Goal: Task Accomplishment & Management: Manage account settings

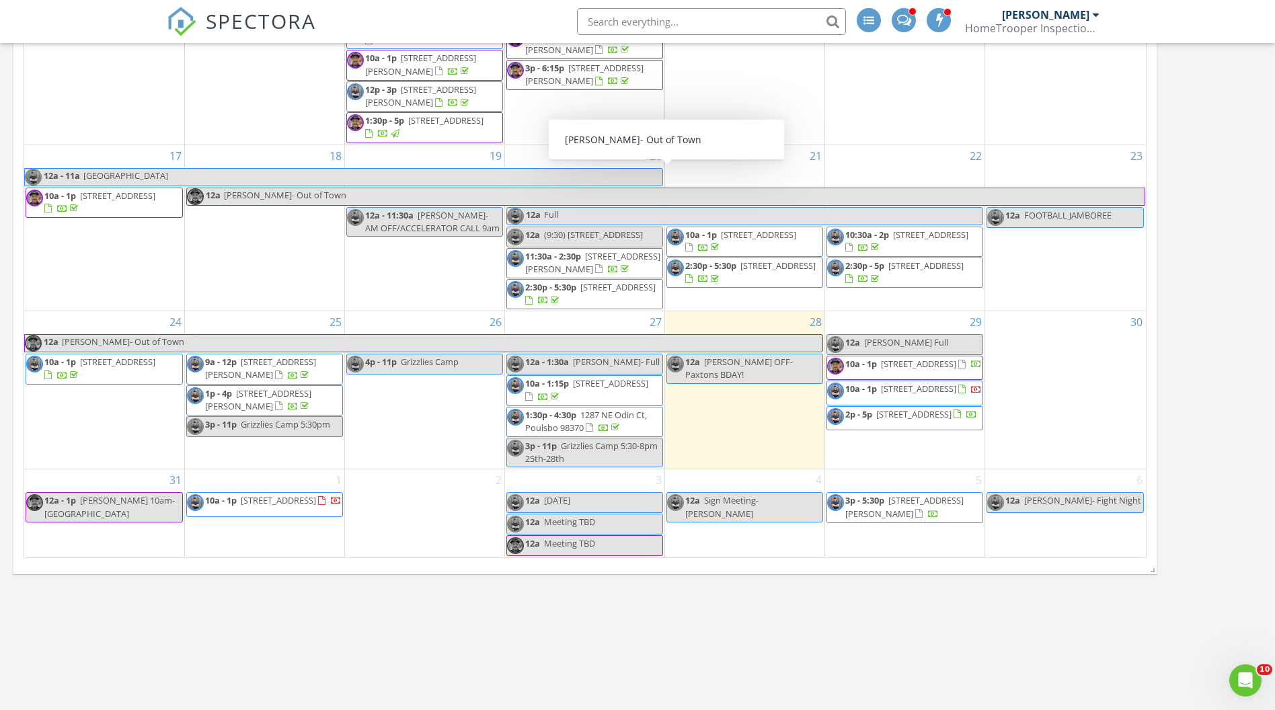
scroll to position [1190, 0]
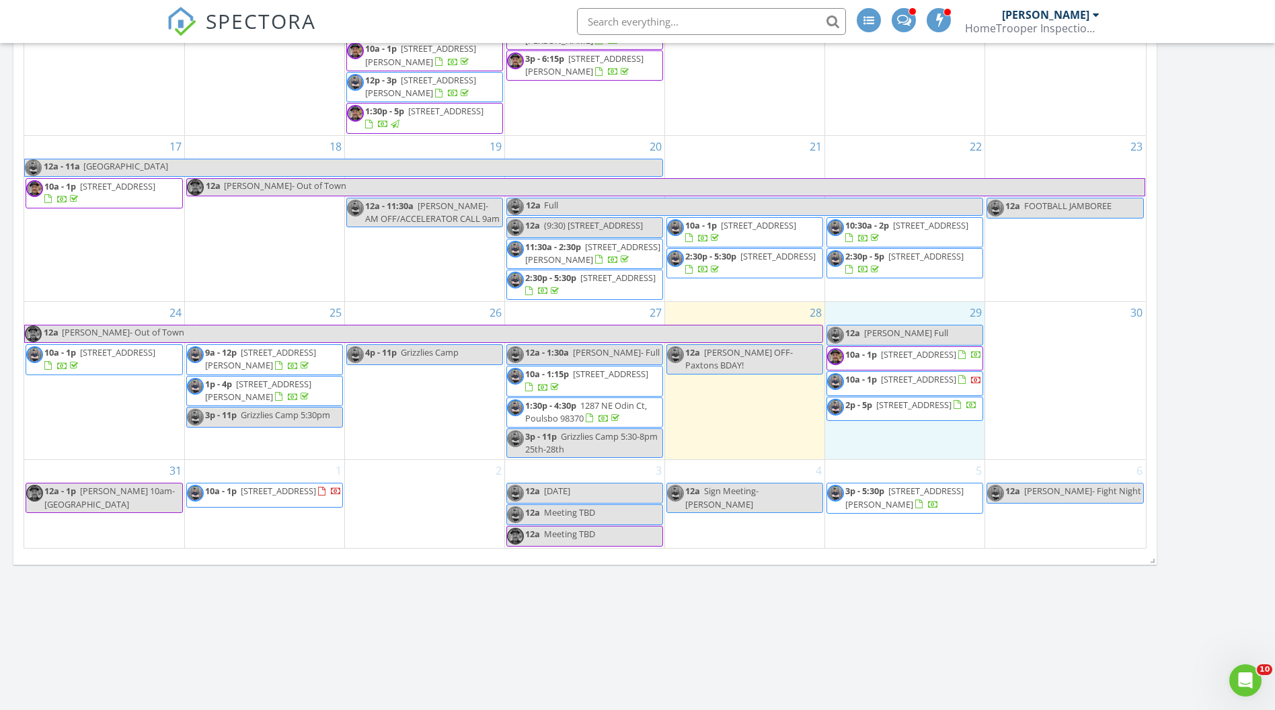
click at [869, 444] on div "29 12a Bryan Full 10a - 1p 2722 29th Ave SW, Tumwater 98512 10a - 1p 3235 Westm…" at bounding box center [904, 380] width 159 height 157
click at [900, 388] on link "Inspection" at bounding box center [904, 389] width 69 height 22
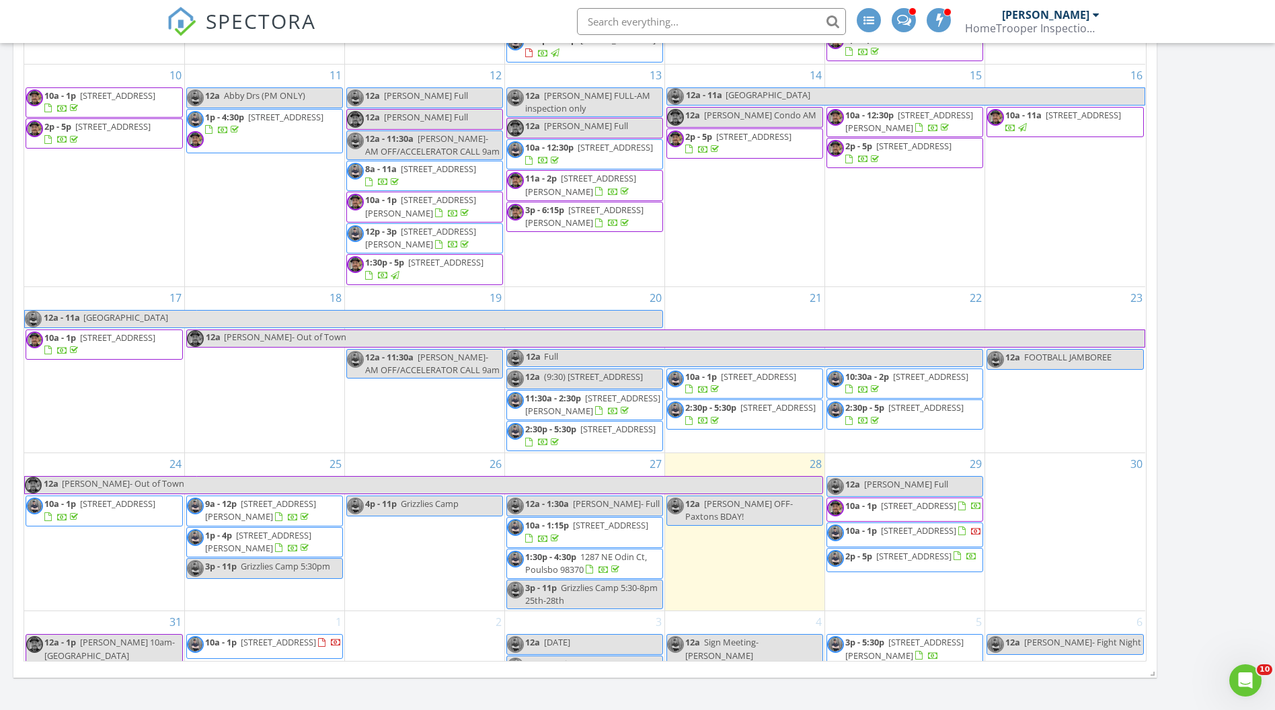
scroll to position [8, 6]
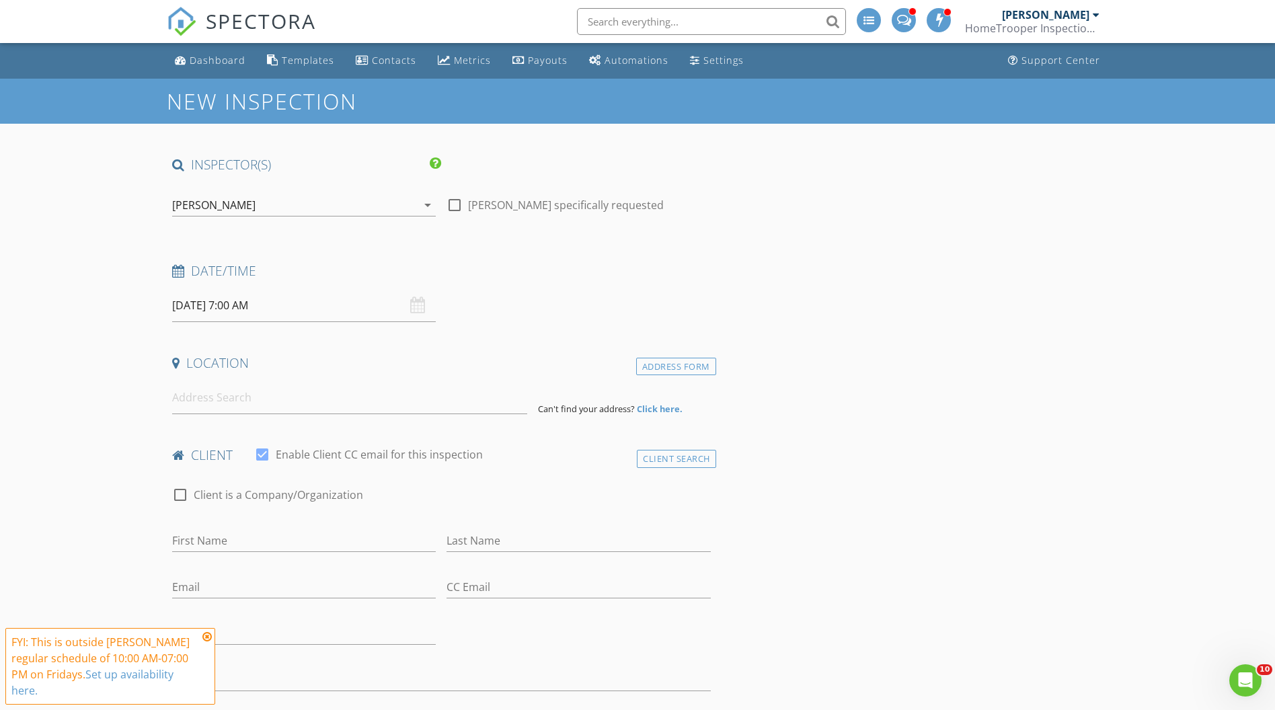
click at [243, 307] on input "08/29/2025 7:00 AM" at bounding box center [304, 305] width 264 height 33
click at [223, 541] on input "07" at bounding box center [213, 535] width 83 height 27
type input "02"
type input "[DATE] 2:00 PM"
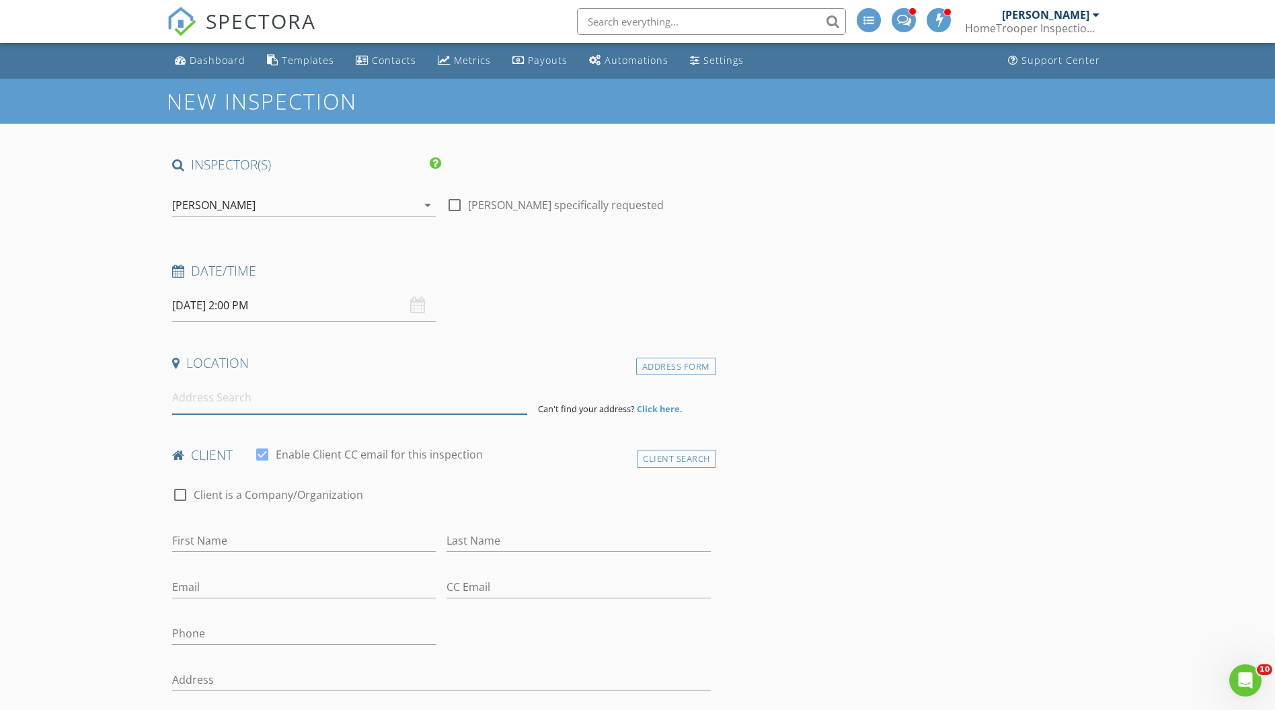
click at [210, 393] on input at bounding box center [349, 397] width 355 height 33
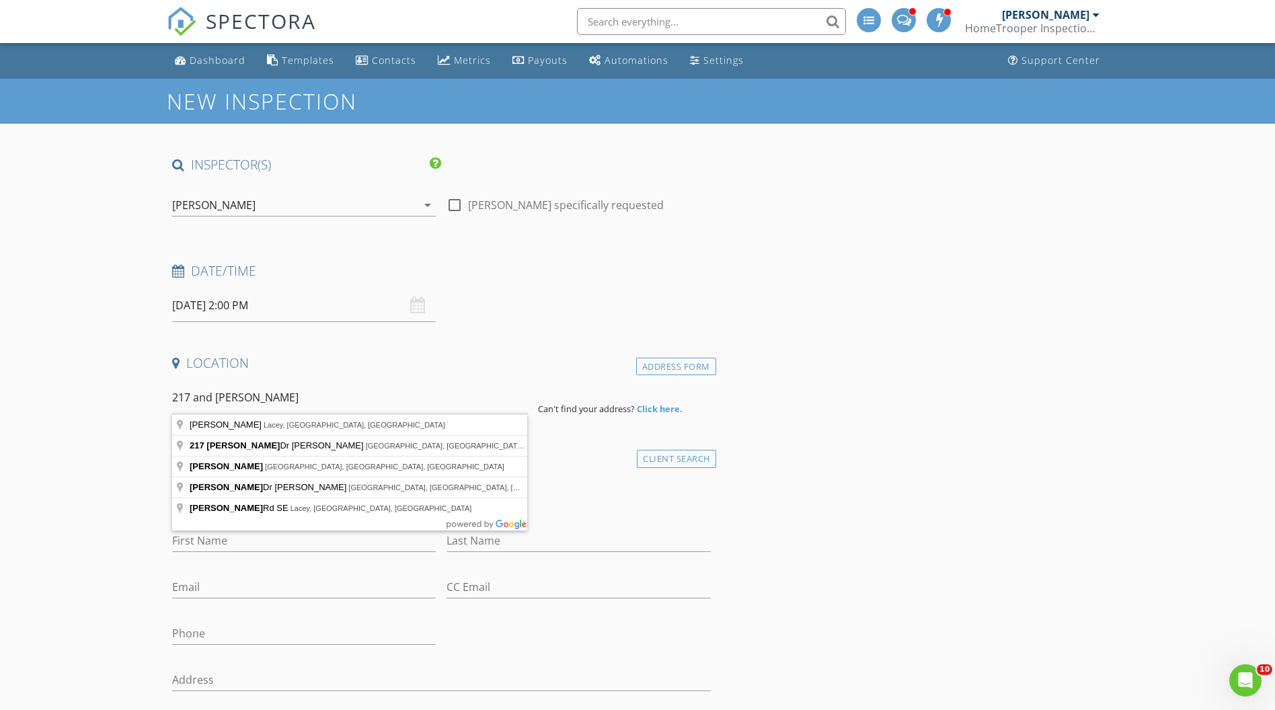
type input "217 Lake Louise Dr SW, Tacoma, WA, USA"
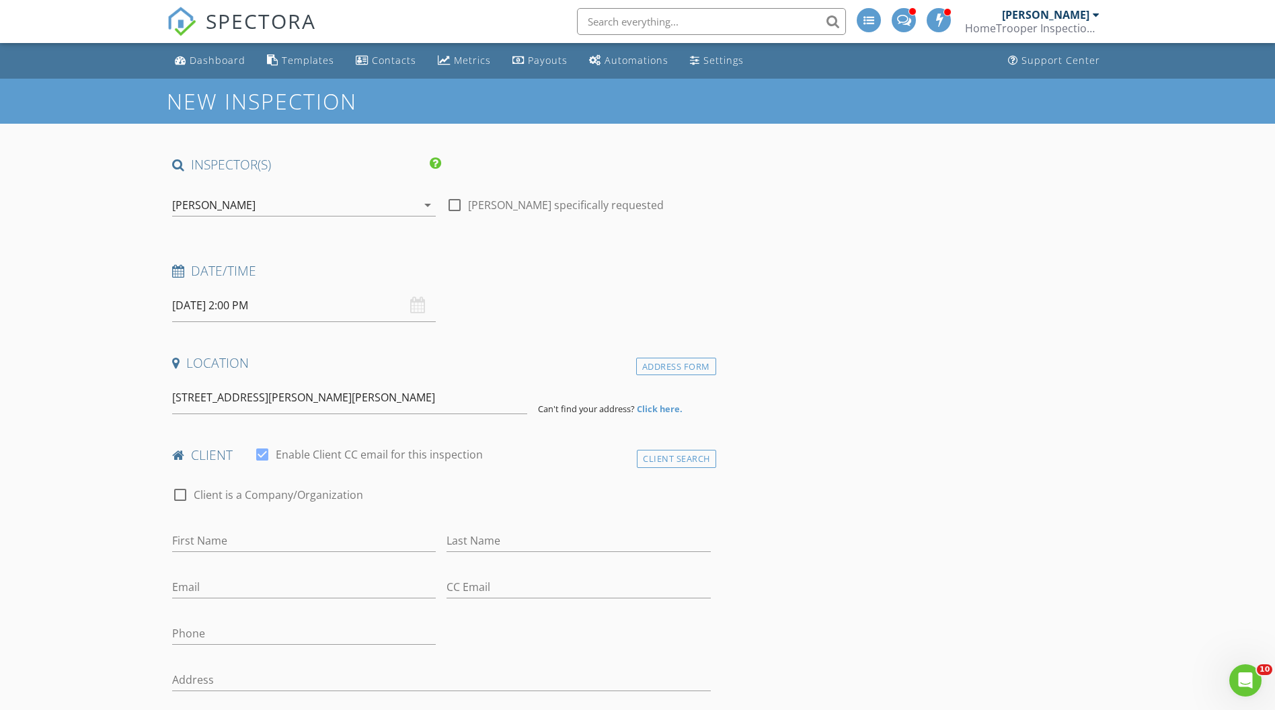
drag, startPoint x: 210, startPoint y: 393, endPoint x: 235, endPoint y: 442, distance: 54.7
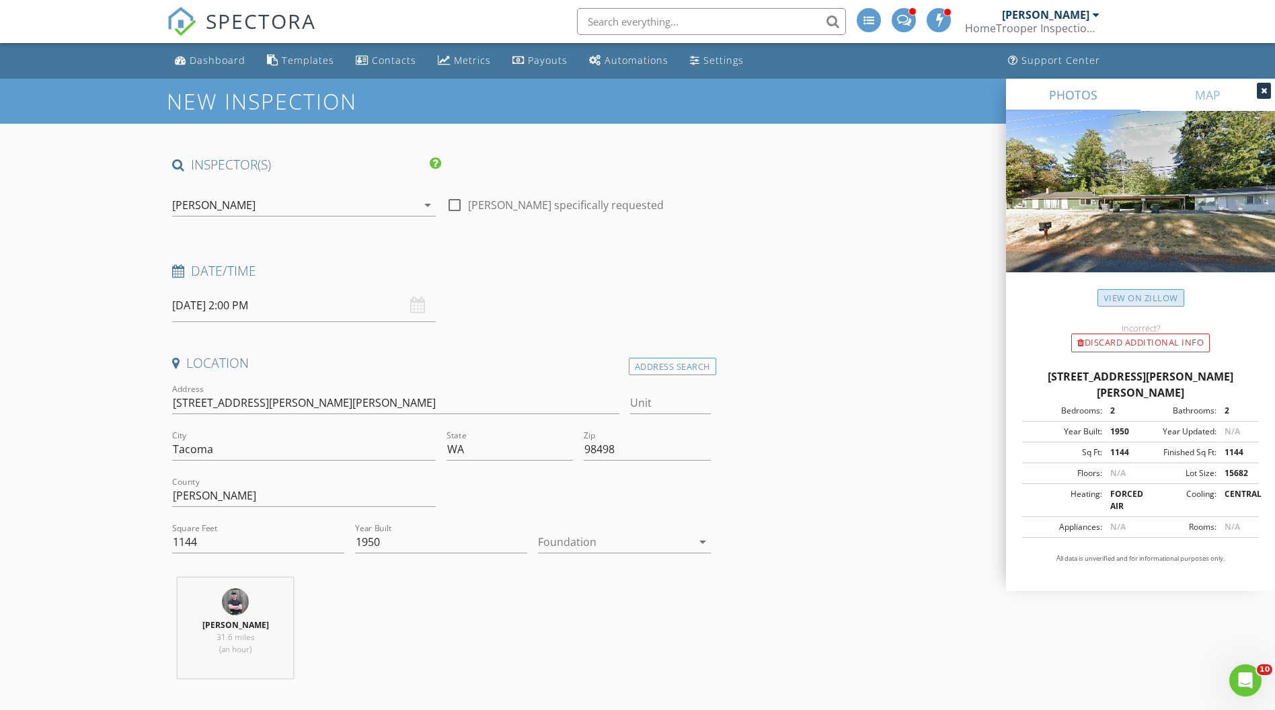
click at [1124, 301] on link "View on Zillow" at bounding box center [1140, 298] width 87 height 18
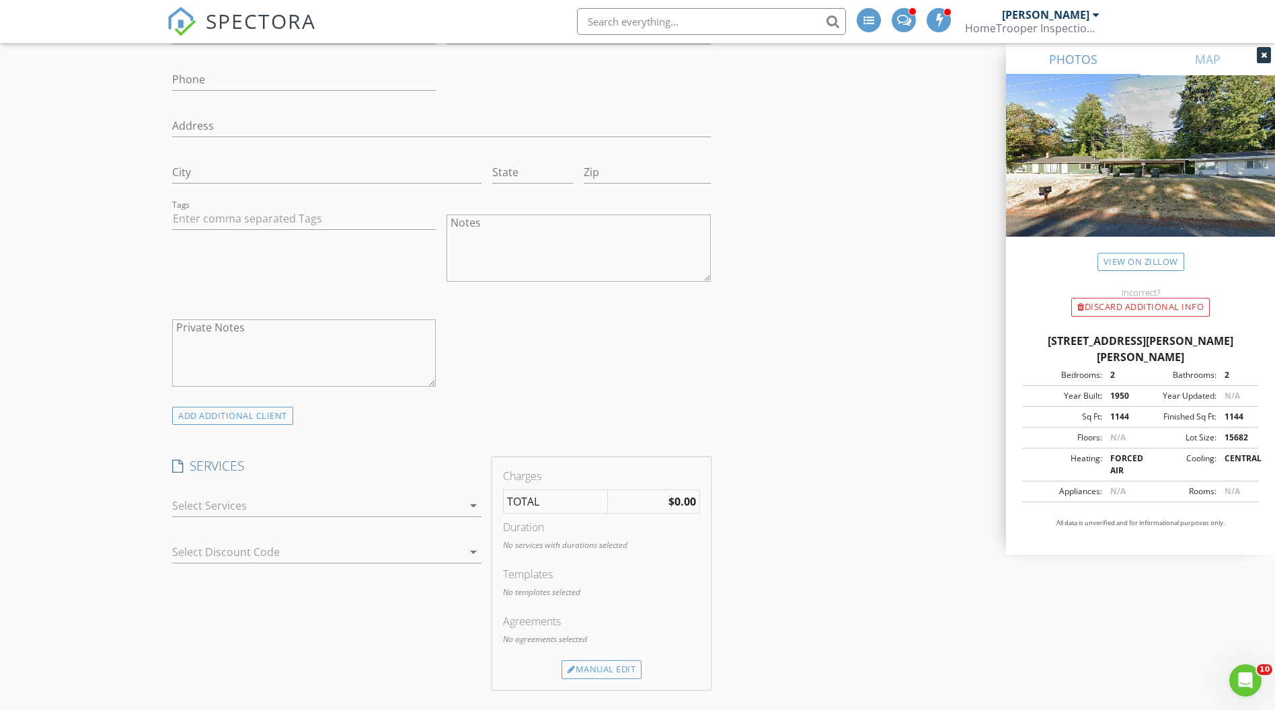
scroll to position [877, 0]
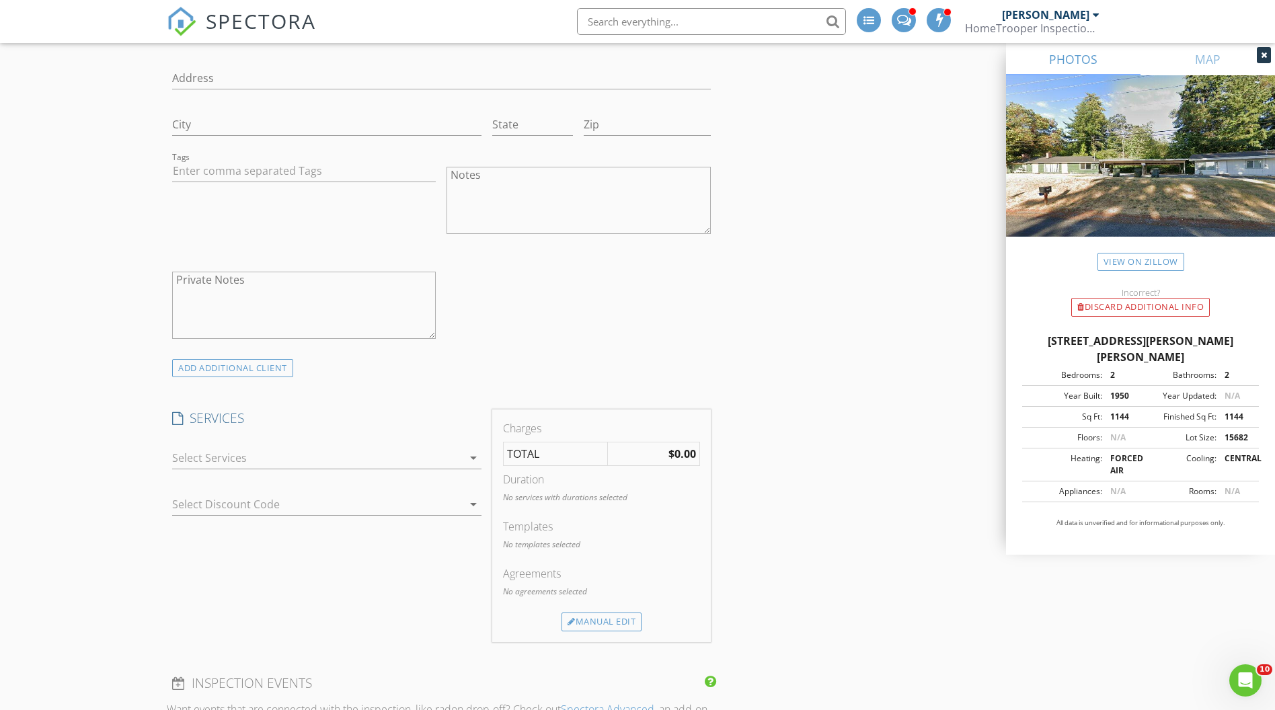
click at [270, 455] on div at bounding box center [317, 458] width 290 height 22
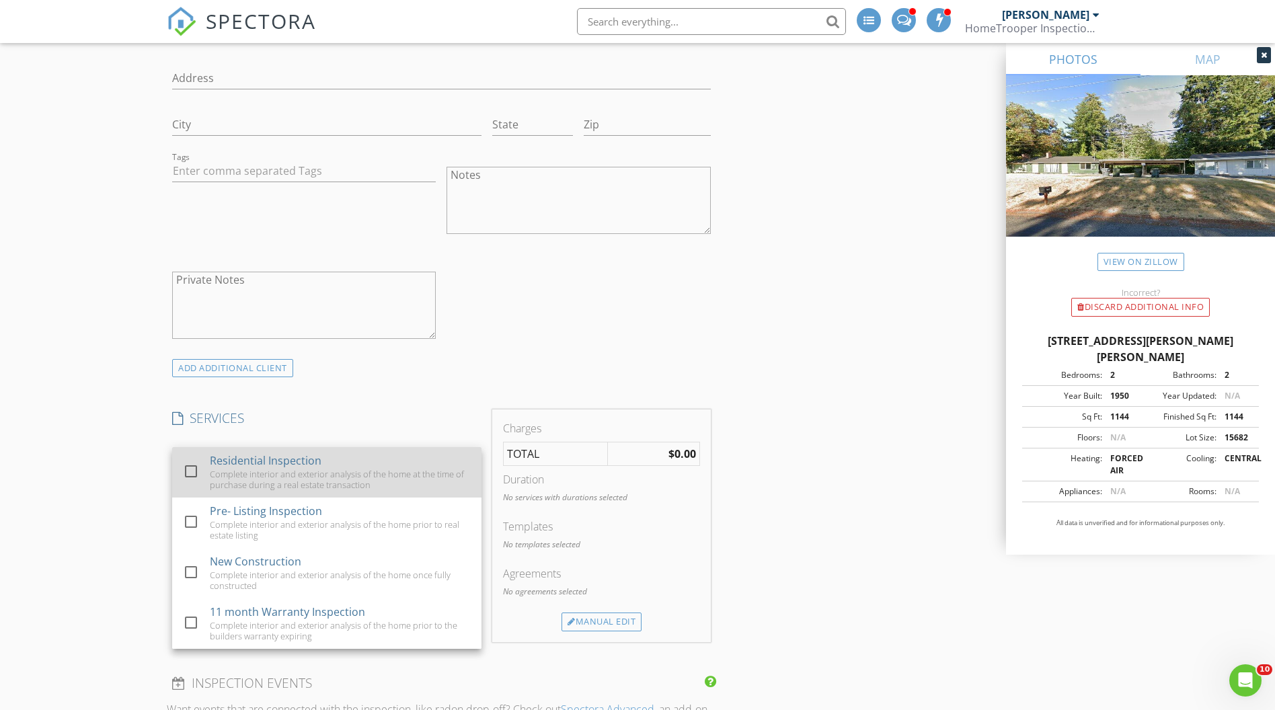
click at [222, 471] on div "Complete interior and exterior analysis of the home at the time of purchase dur…" at bounding box center [340, 480] width 261 height 22
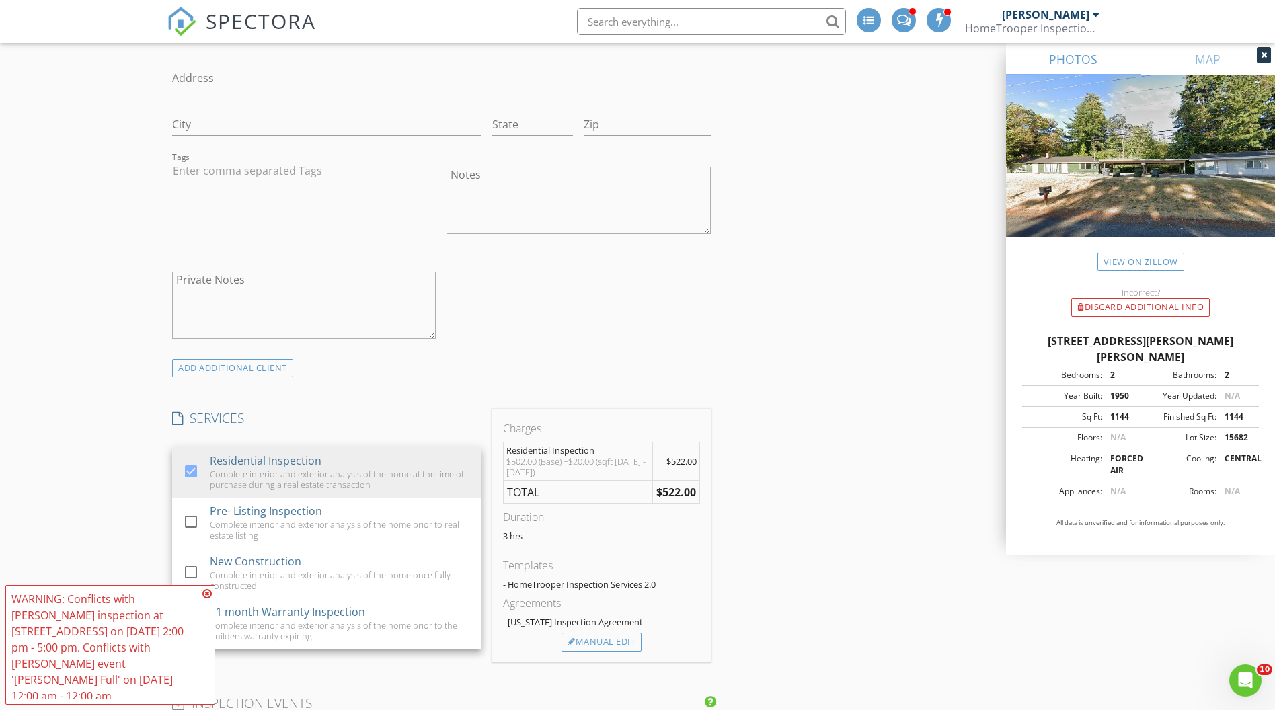
click at [134, 383] on div "New Inspection INSPECTOR(S) check_box Bryan Zionskowski PRIMARY check_box_outli…" at bounding box center [637, 588] width 1275 height 2772
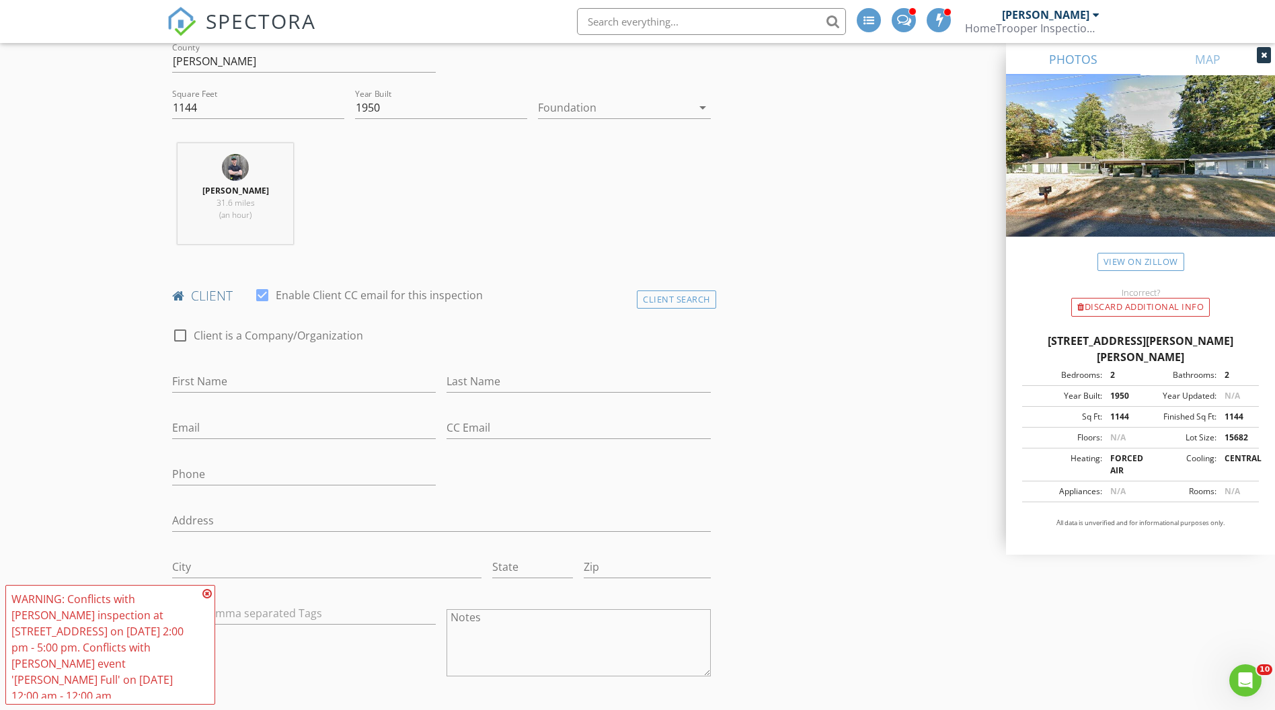
scroll to position [440, 0]
type input "[PERSON_NAME]"
type input "Young"
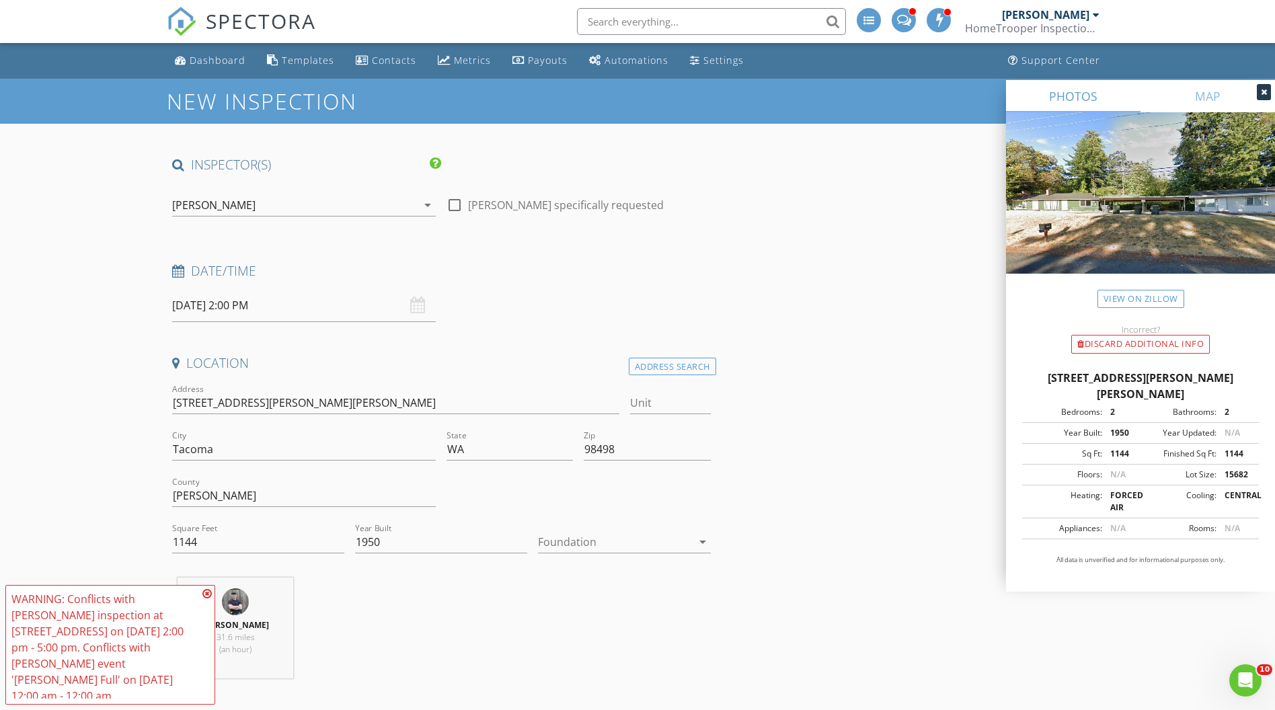
scroll to position [0, 0]
click at [251, 195] on div "[PERSON_NAME]" at bounding box center [294, 205] width 245 height 22
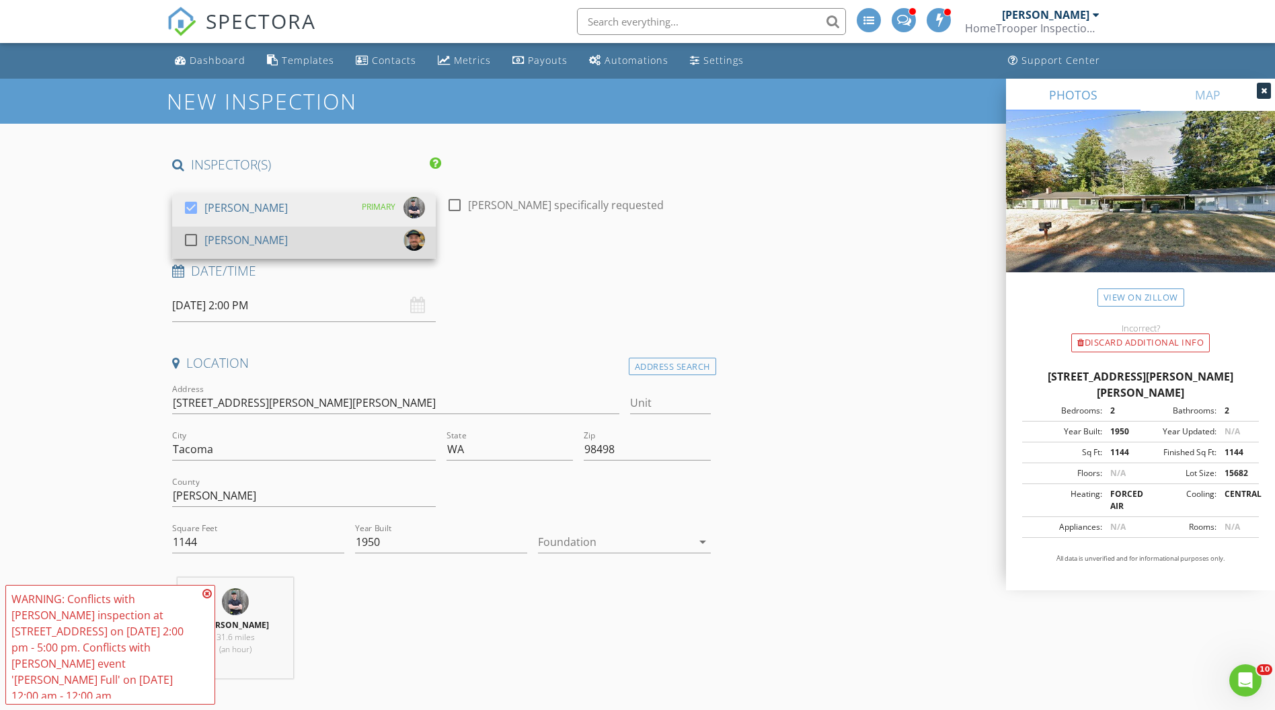
click at [258, 250] on div "check_box_outline_blank Morgan Leiviska" at bounding box center [235, 242] width 105 height 27
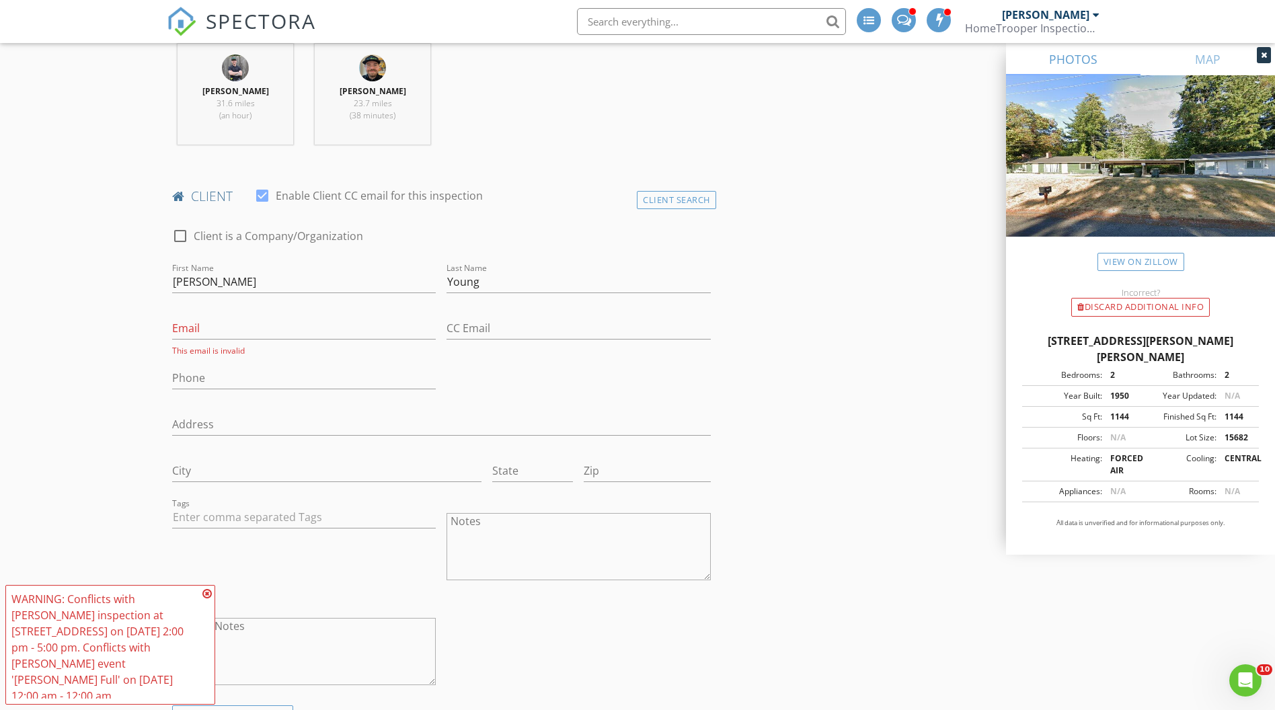
scroll to position [552, 0]
click at [188, 326] on input "Email" at bounding box center [304, 323] width 264 height 22
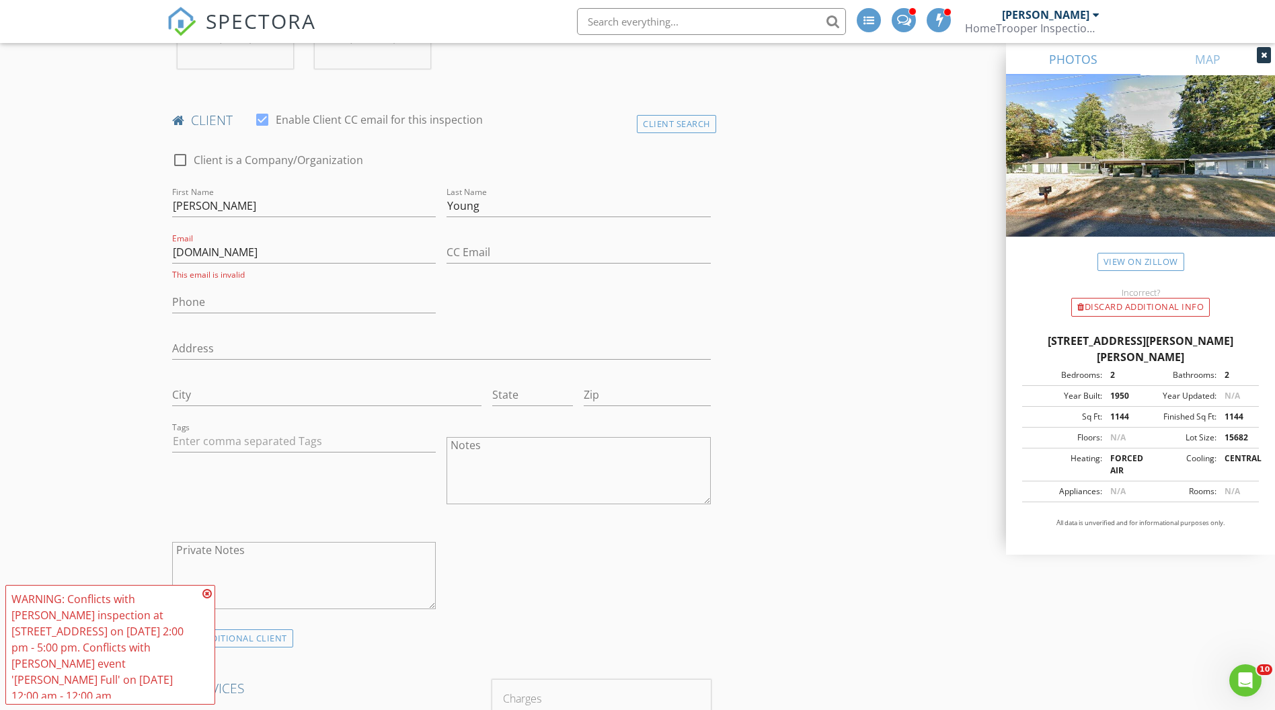
scroll to position [601, 0]
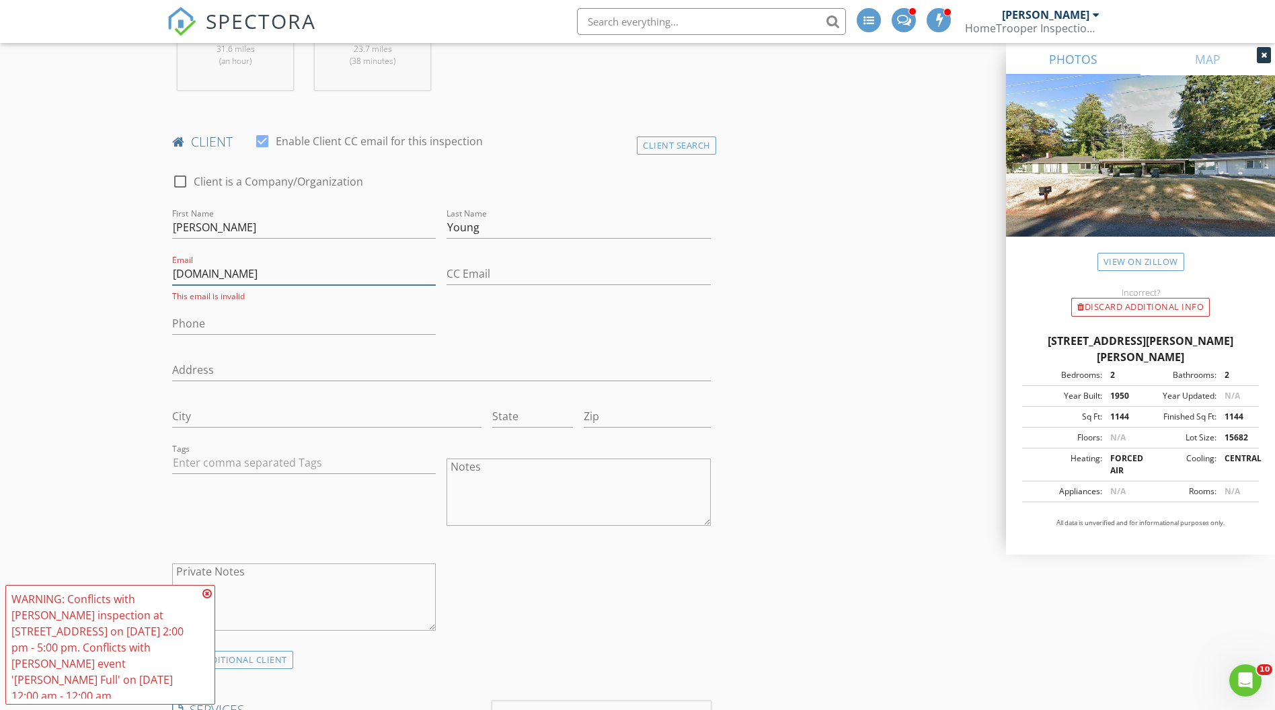
click at [221, 274] on input "puy35782hotmail.com" at bounding box center [304, 274] width 264 height 22
type input "[EMAIL_ADDRESS][DOMAIN_NAME]"
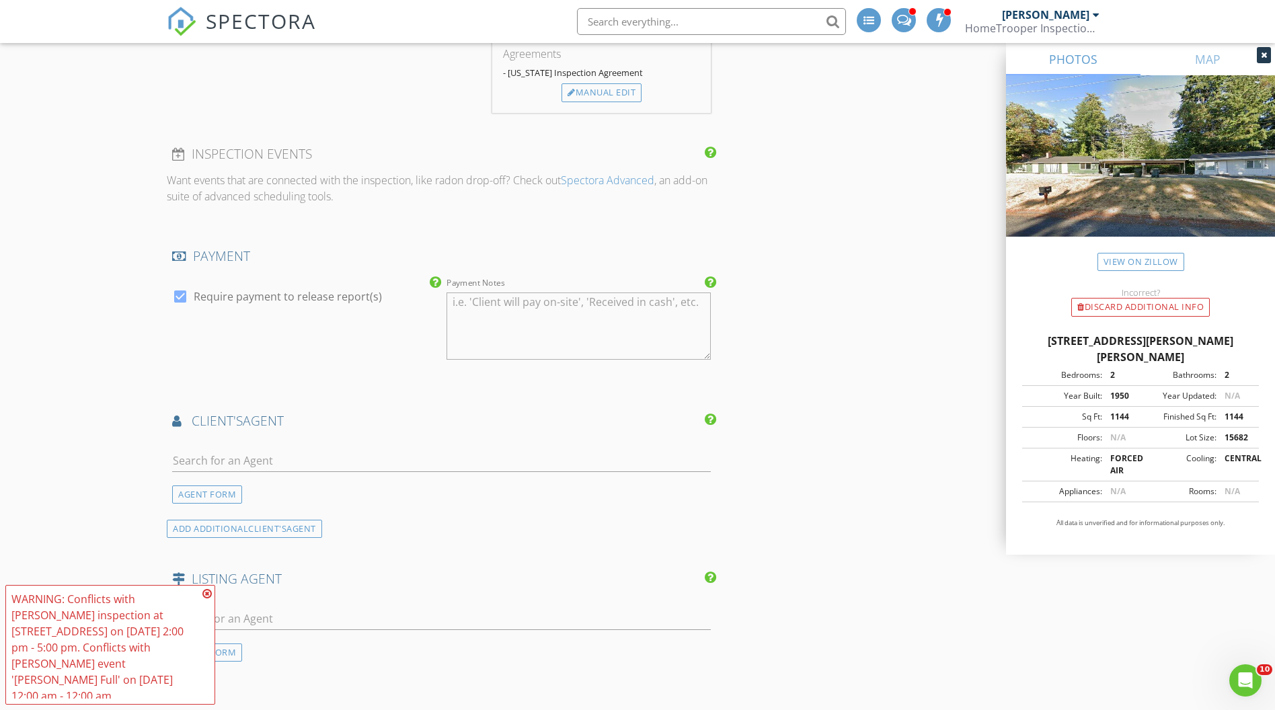
scroll to position [1450, 0]
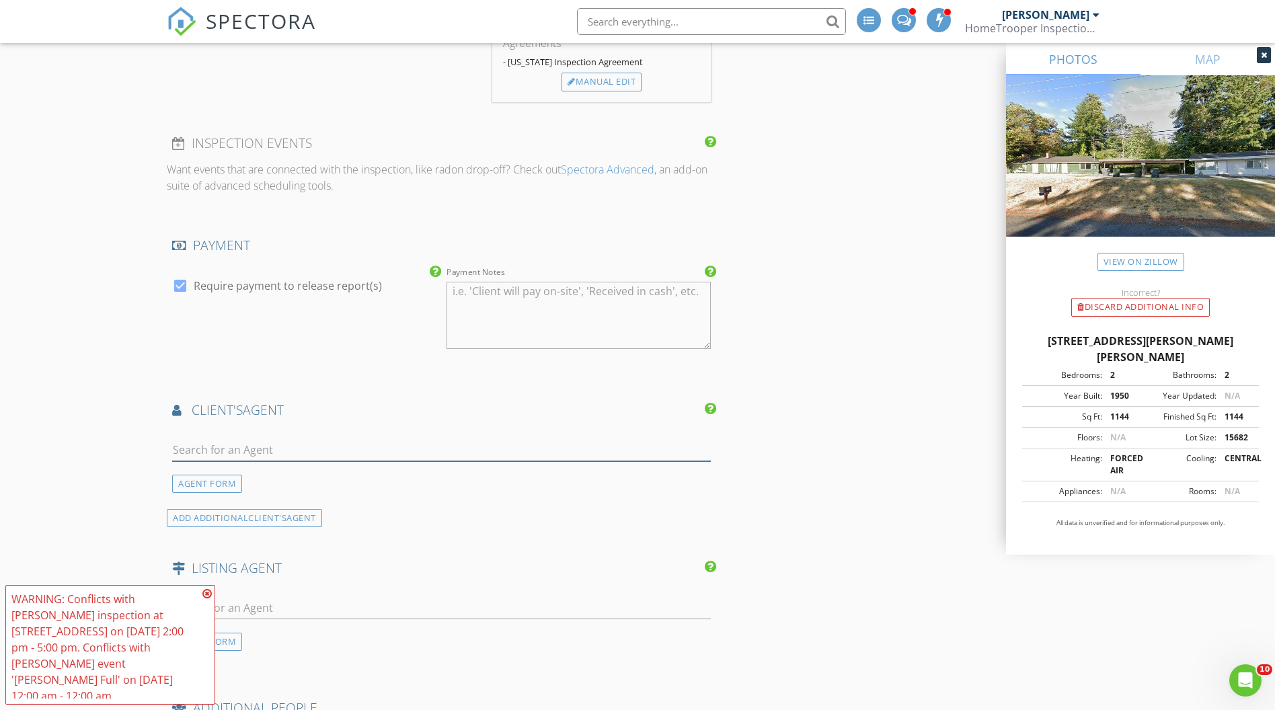
click at [221, 444] on input "text" at bounding box center [441, 450] width 539 height 22
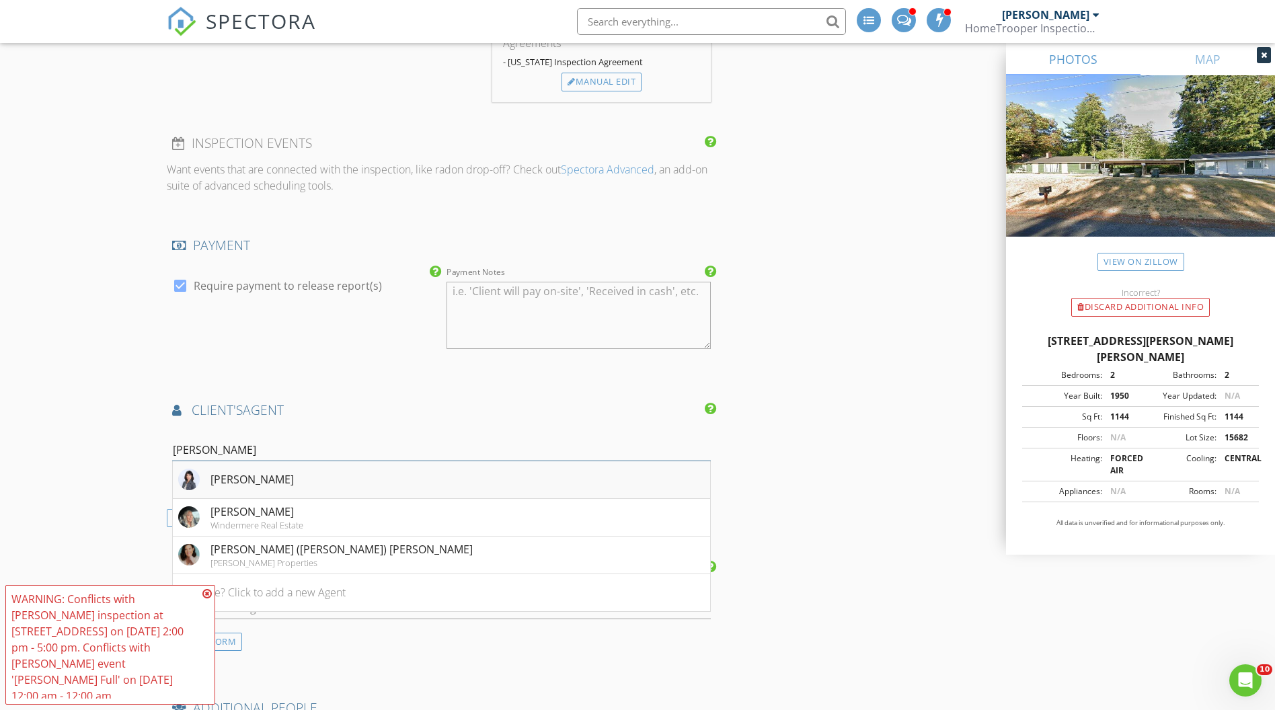
type input "kay"
click at [216, 469] on div "[PERSON_NAME]" at bounding box center [236, 480] width 116 height 22
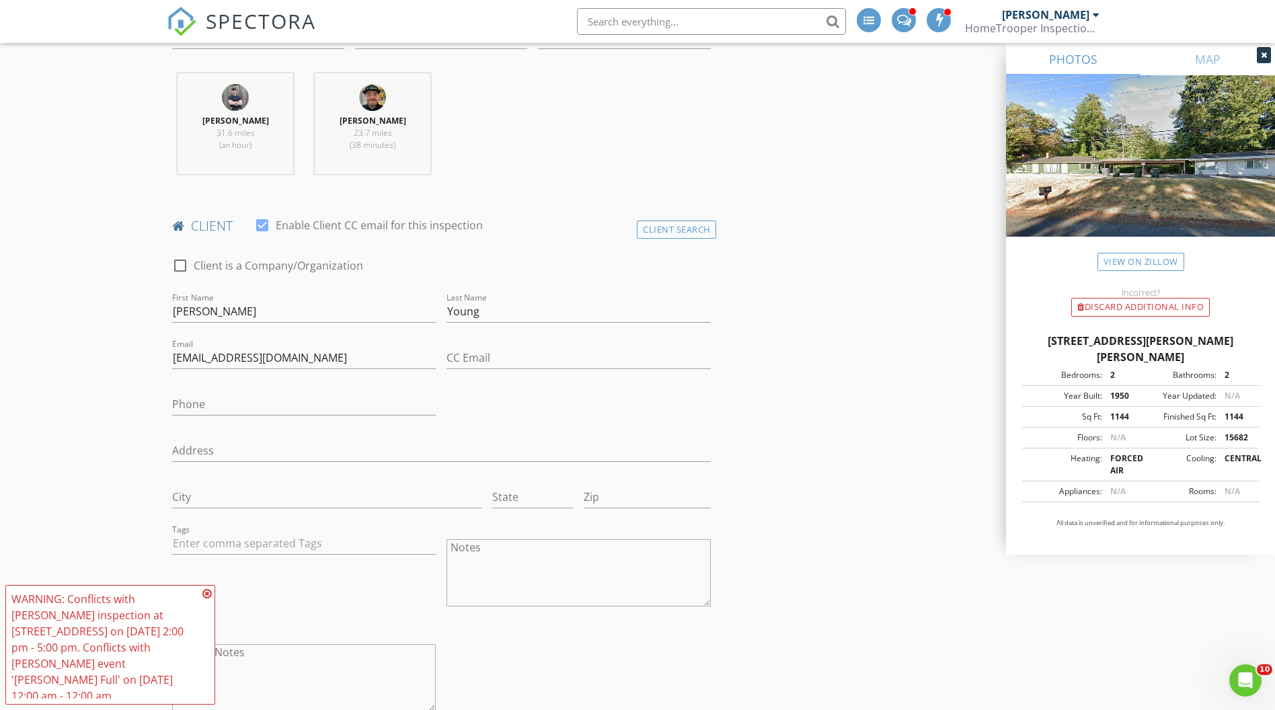
scroll to position [480, 0]
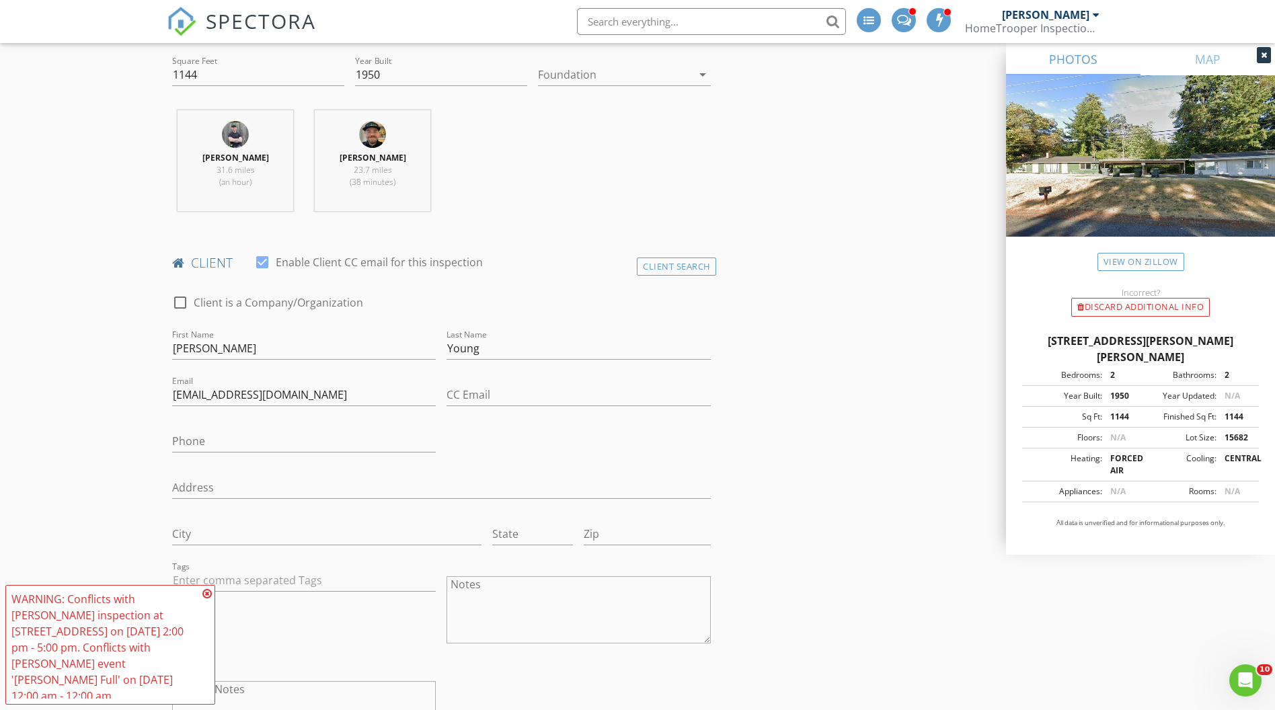
drag, startPoint x: 1253, startPoint y: 338, endPoint x: 1023, endPoint y: 340, distance: 230.0
click at [1023, 340] on div "217 Lake Louise Dr SW, Tacoma WA 98498" at bounding box center [1140, 349] width 237 height 32
copy div "217 Lake Louise Dr SW, Tacoma WA 9849"
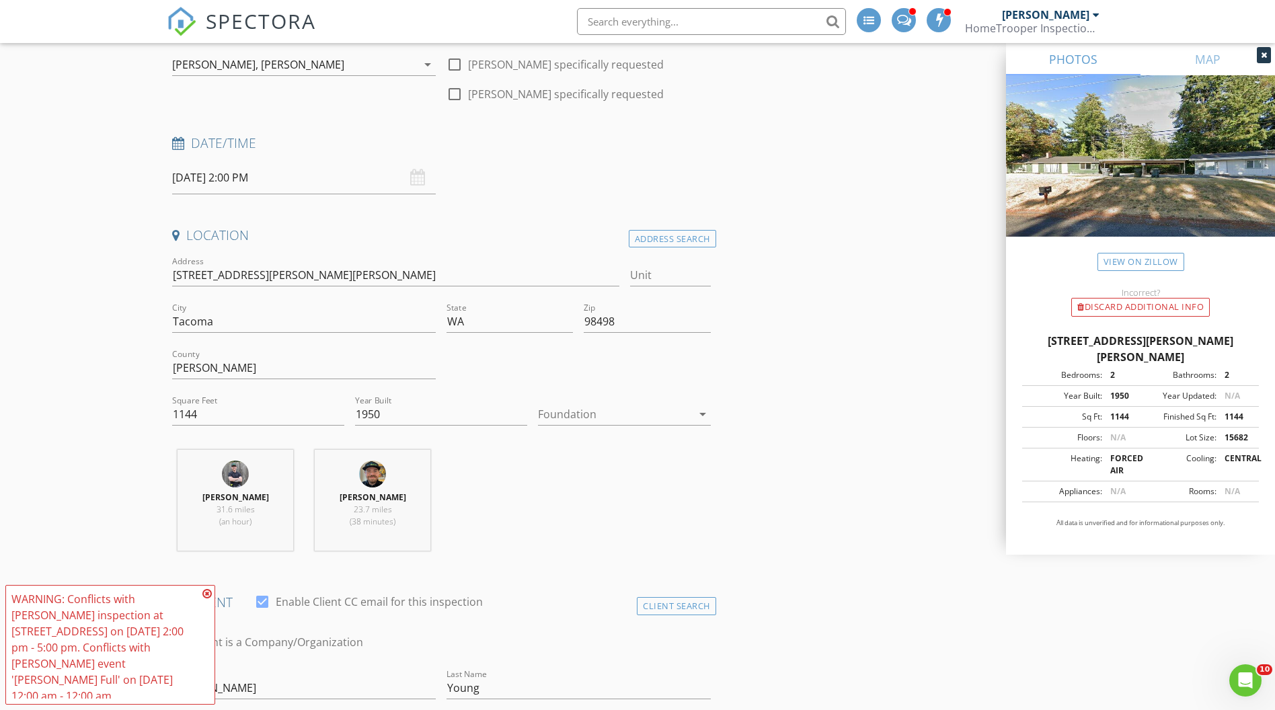
scroll to position [95, 0]
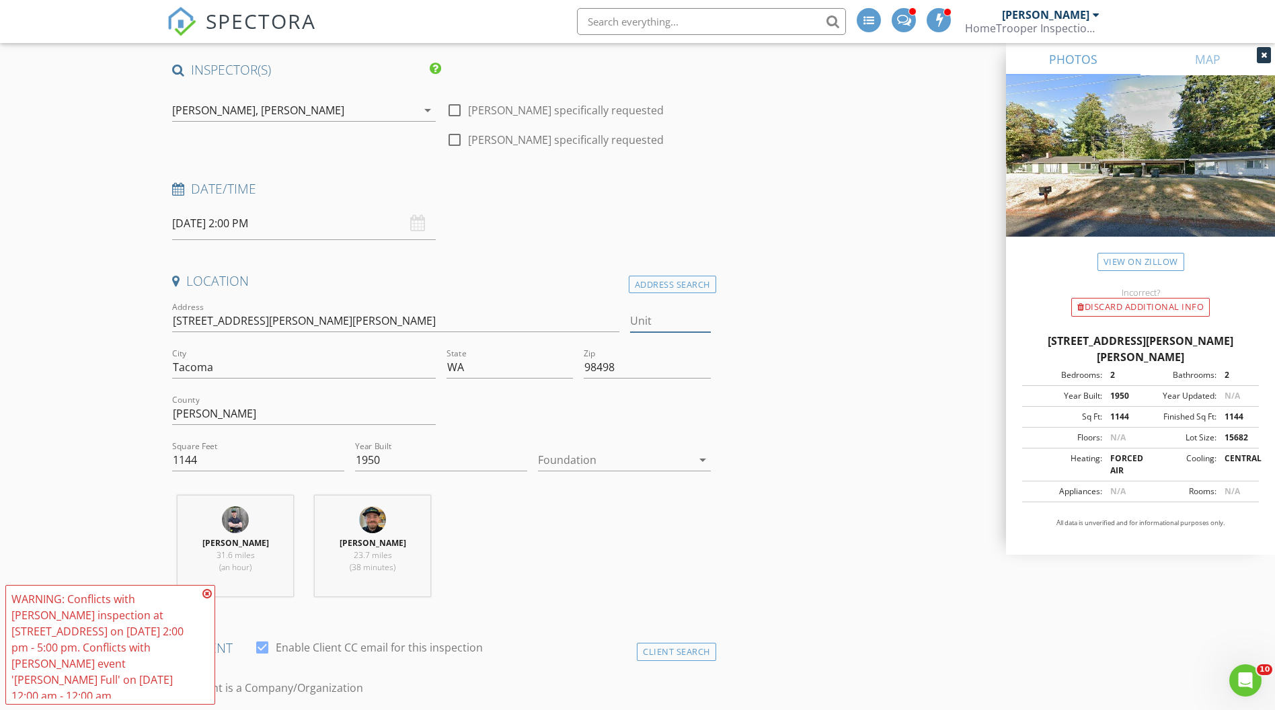
click at [663, 319] on input "Unit" at bounding box center [670, 321] width 81 height 22
type input "A"
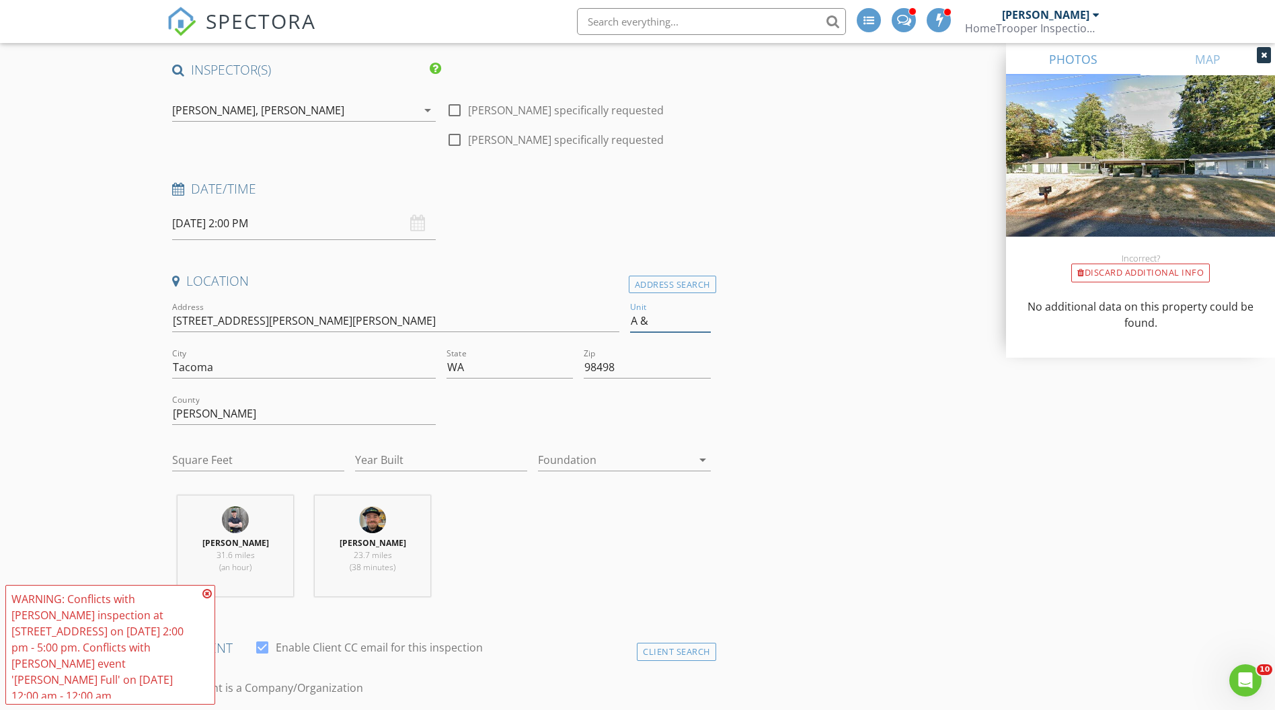
type input "A & B"
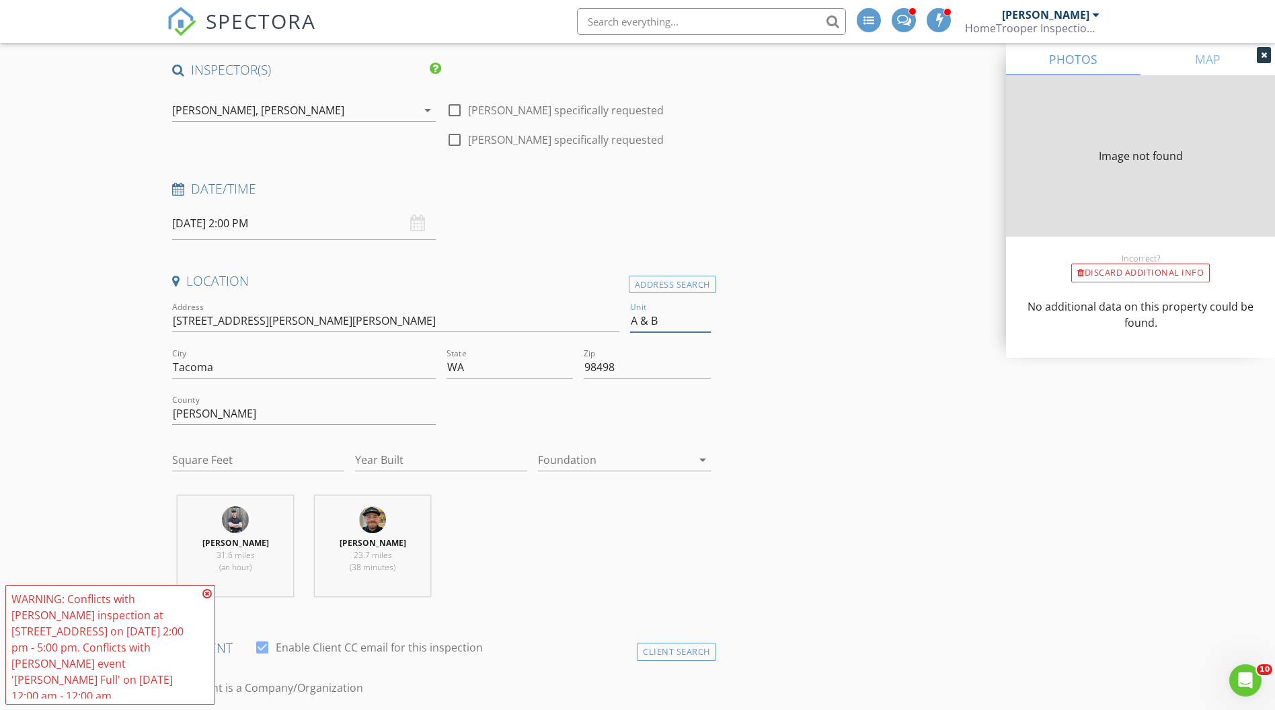
type input "1144"
type input "1950"
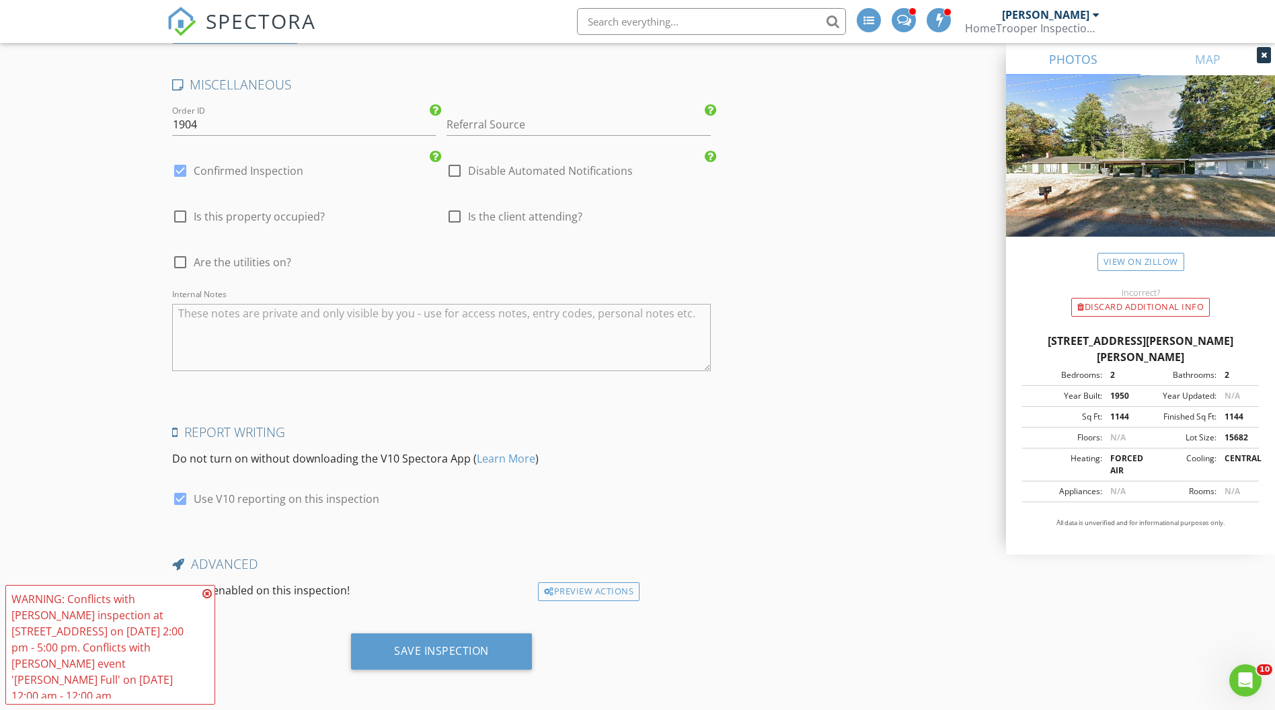
scroll to position [2499, 0]
type input "A & B"
click at [254, 317] on textarea "Internal Notes" at bounding box center [441, 338] width 539 height 67
paste textarea "https://www.zillow.com/homedetails/217-Lake-Louise-Dr-SW-Lakewood-WA-98498/4915…"
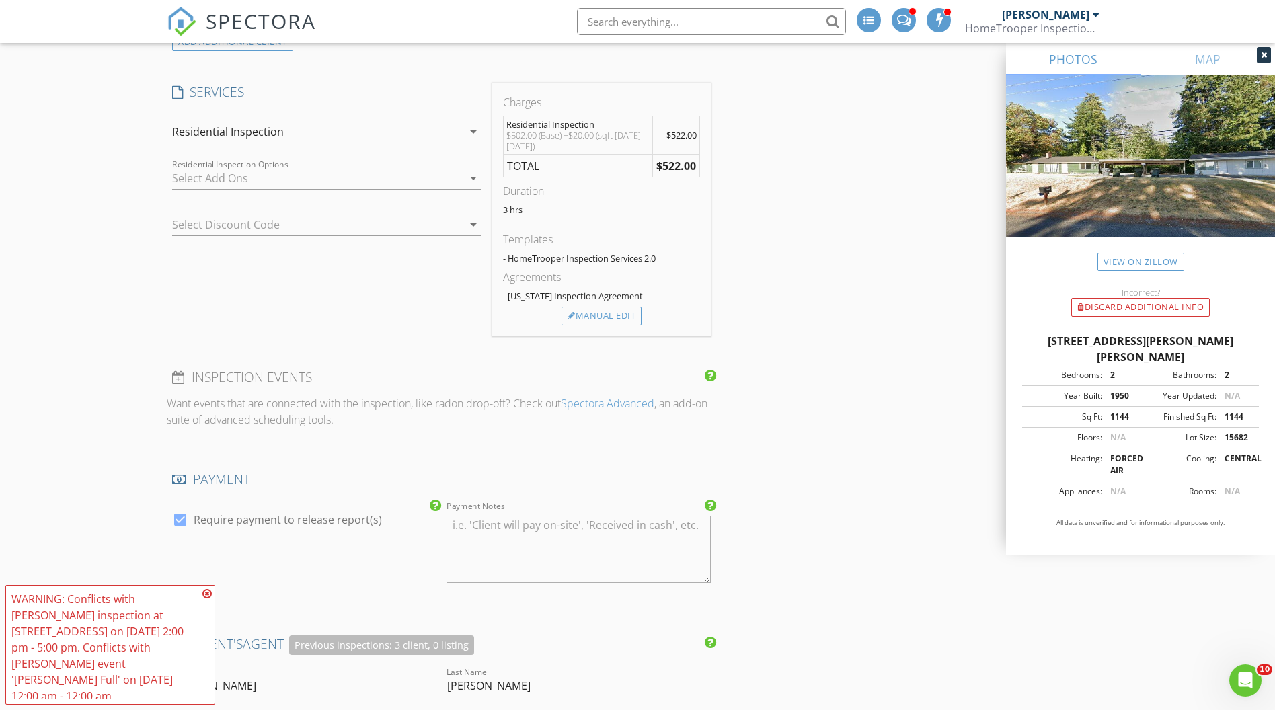
scroll to position [1246, 0]
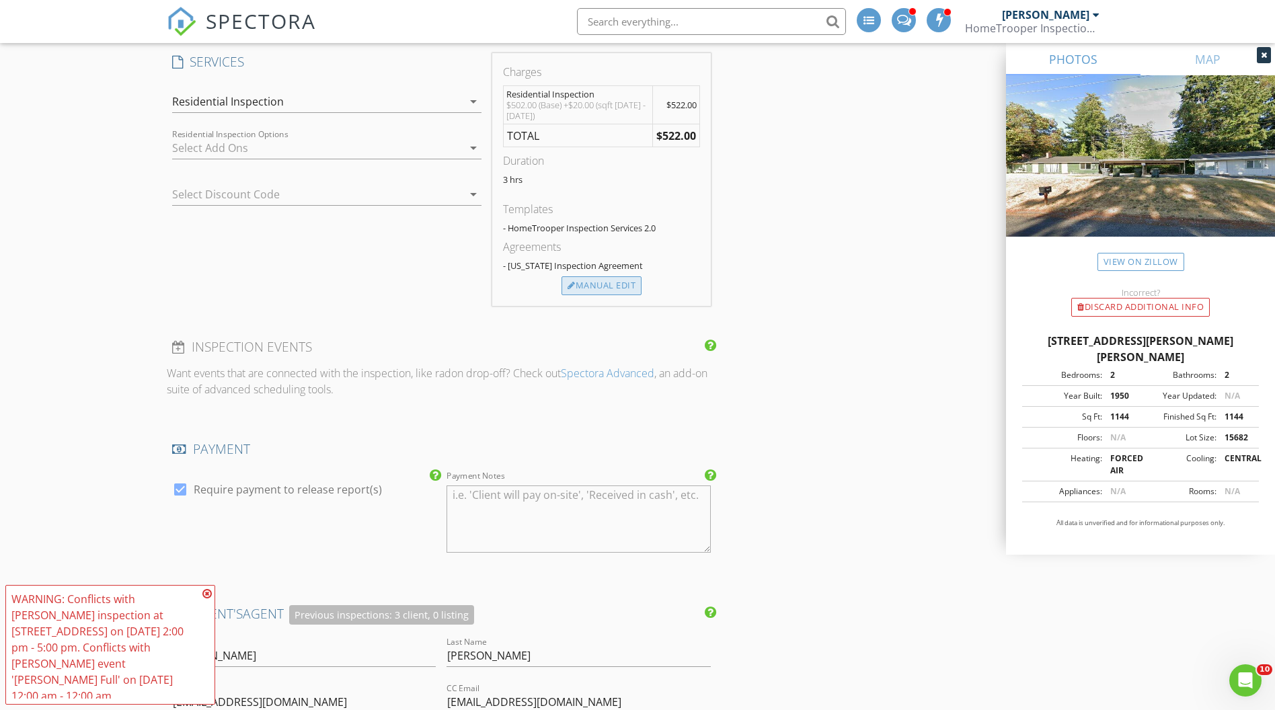
type textarea "https://www.zillow.com/homedetails/217-Lake-Louise-Dr-SW-Lakewood-WA-98498/4915…"
click at [608, 290] on div "Manual Edit" at bounding box center [601, 285] width 80 height 19
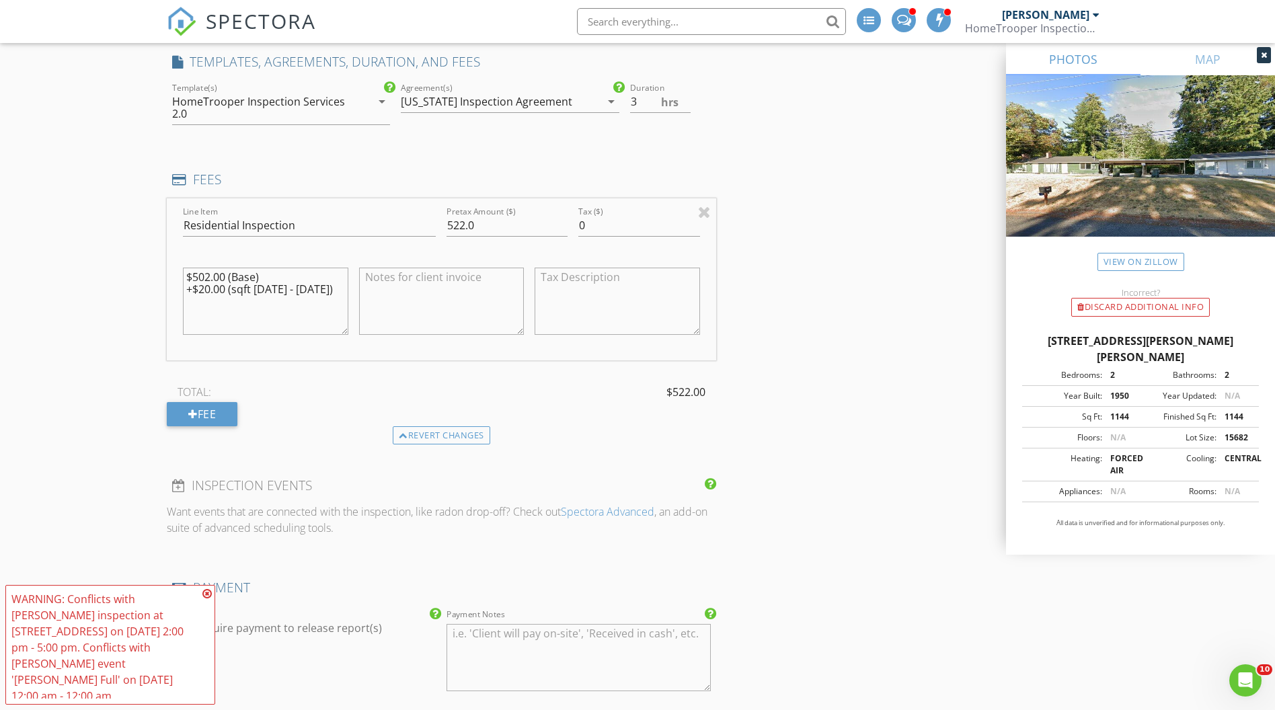
drag, startPoint x: 311, startPoint y: 290, endPoint x: 155, endPoint y: 271, distance: 157.1
click at [155, 271] on div "New Inspection INSPECTOR(S) check_box Bryan Zionskowski PRIMARY check_box Morga…" at bounding box center [637, 468] width 1275 height 3271
type textarea ")"
click at [459, 223] on input "522.0" at bounding box center [506, 225] width 121 height 22
type input "502.0"
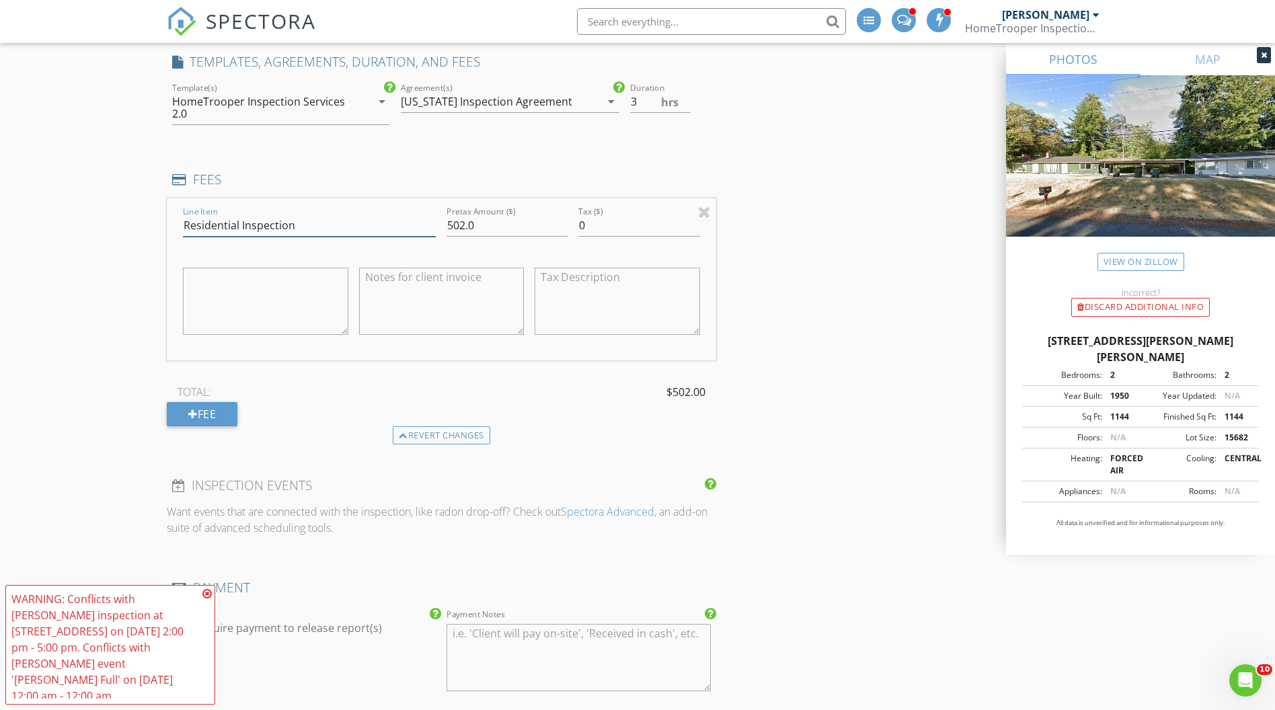
drag, startPoint x: 305, startPoint y: 221, endPoint x: 124, endPoint y: 219, distance: 180.9
type input "Duplex (Unit 1)"
click at [224, 410] on div "Fee" at bounding box center [202, 414] width 71 height 24
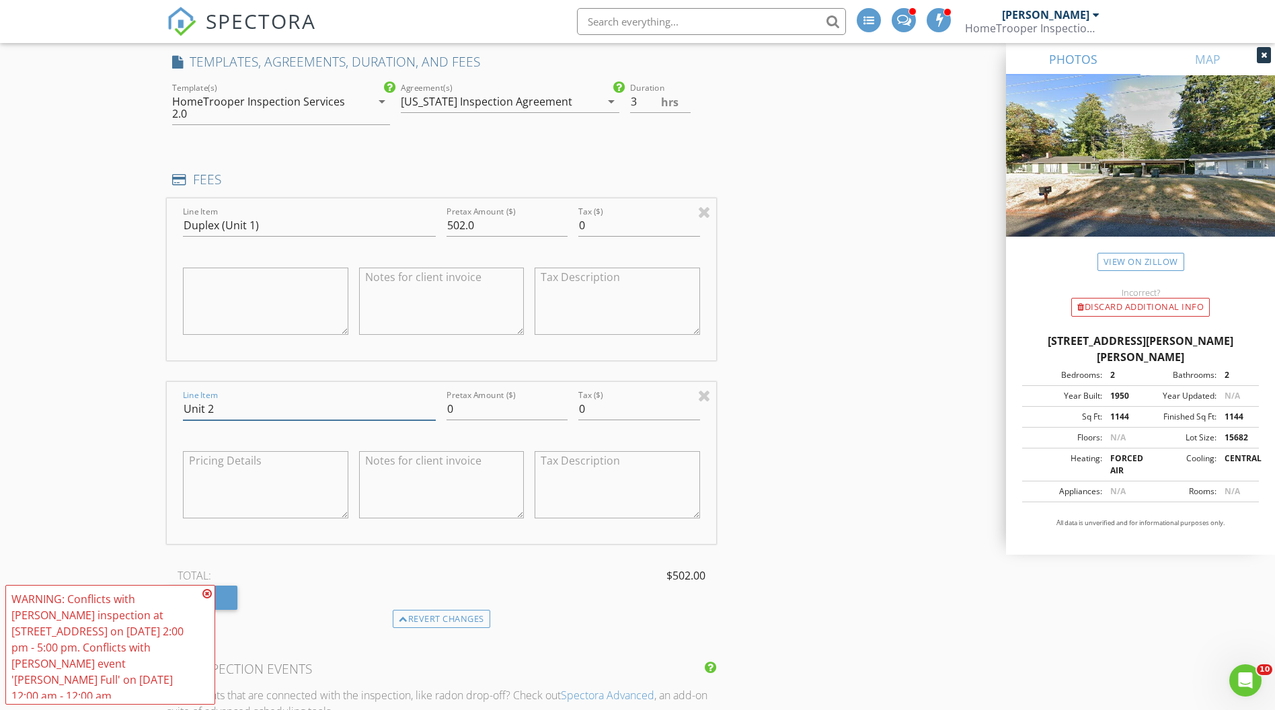
click at [184, 407] on input "Unit 2" at bounding box center [309, 409] width 253 height 22
type input "Duplex (Unit 2)"
click at [469, 414] on input "0" at bounding box center [506, 409] width 121 height 22
type input "250.0"
click at [923, 644] on div "INSPECTOR(S) check_box Bryan Zionskowski PRIMARY check_box Morgan Leiviska Brya…" at bounding box center [637, 582] width 941 height 3345
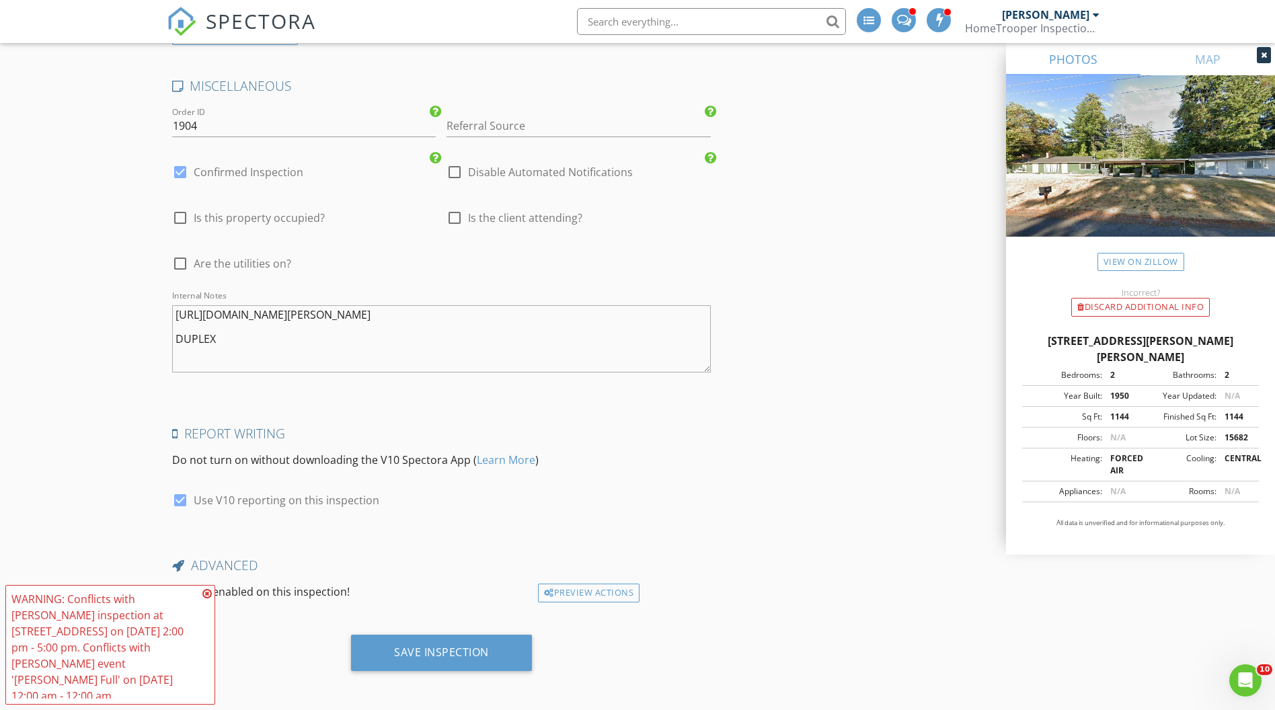
scroll to position [2819, 0]
click at [180, 216] on div at bounding box center [180, 218] width 23 height 23
checkbox input "true"
click at [178, 262] on div at bounding box center [180, 264] width 23 height 23
checkbox input "true"
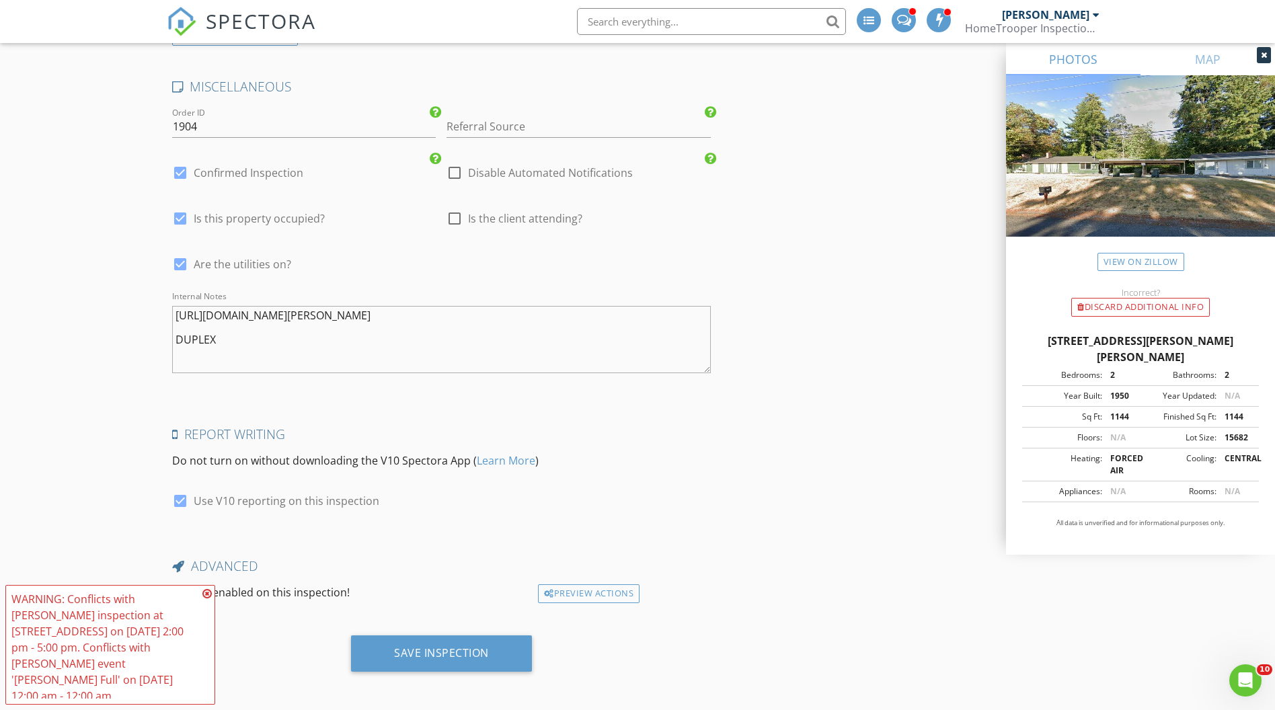
click at [453, 217] on div at bounding box center [454, 218] width 23 height 23
checkbox input "true"
click at [180, 166] on div at bounding box center [180, 172] width 23 height 23
checkbox input "false"
checkbox input "true"
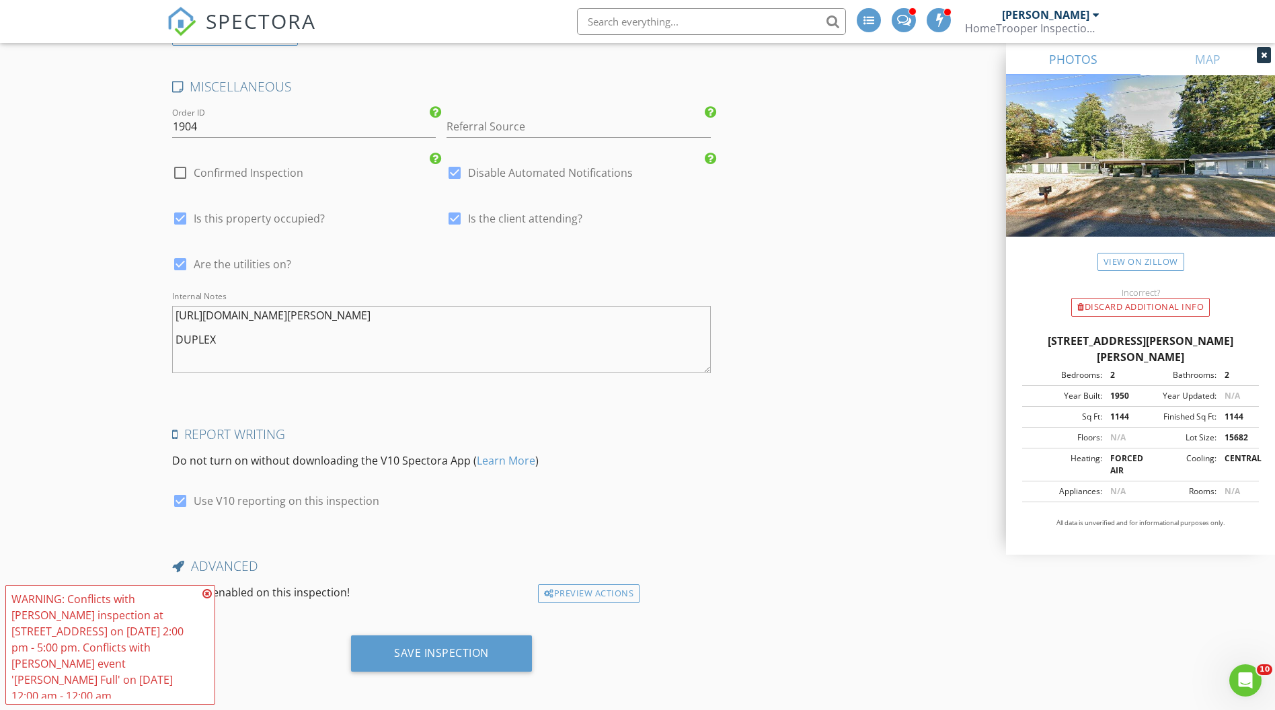
click at [175, 337] on textarea "https://www.zillow.com/homedetails/217-Lake-Louise-Dr-SW-Lakewood-WA-98498/4915…" at bounding box center [441, 339] width 539 height 67
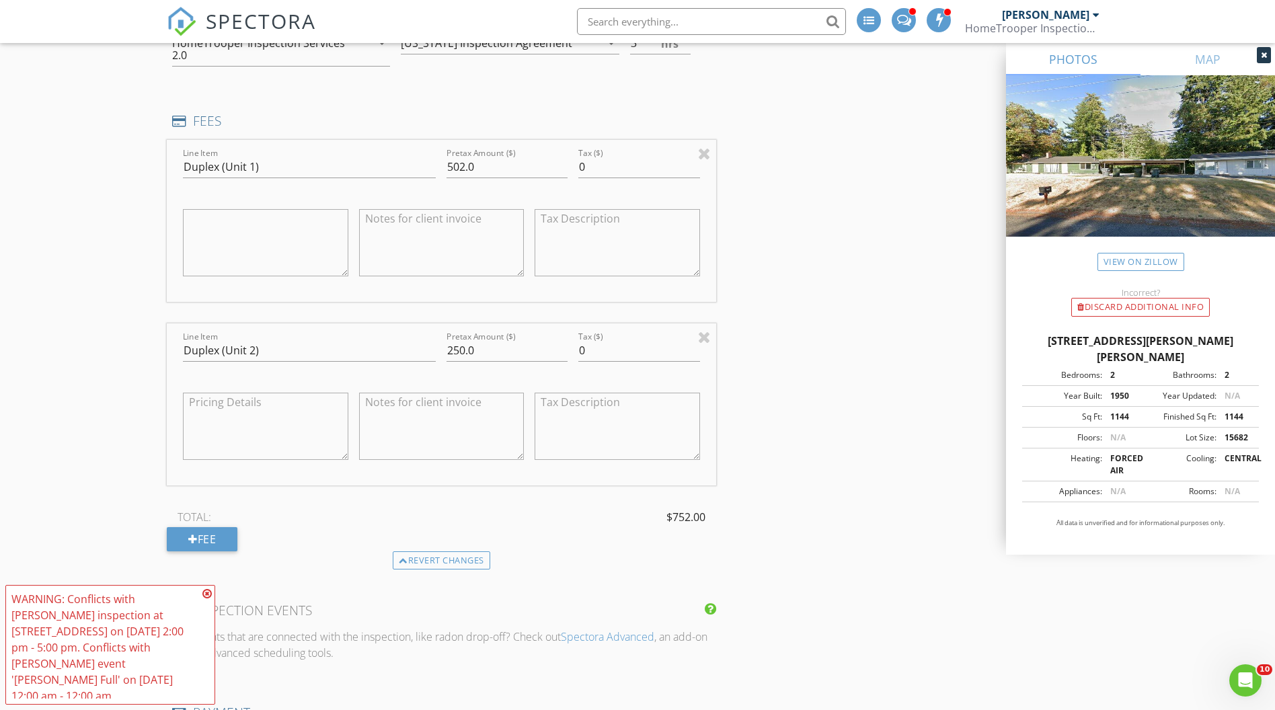
scroll to position [1300, 0]
type textarea "https://www.zillow.com/homedetails/217-Lake-Louise-Dr-SW-Lakewood-WA-98498/4915…"
click at [237, 238] on textarea at bounding box center [265, 246] width 165 height 67
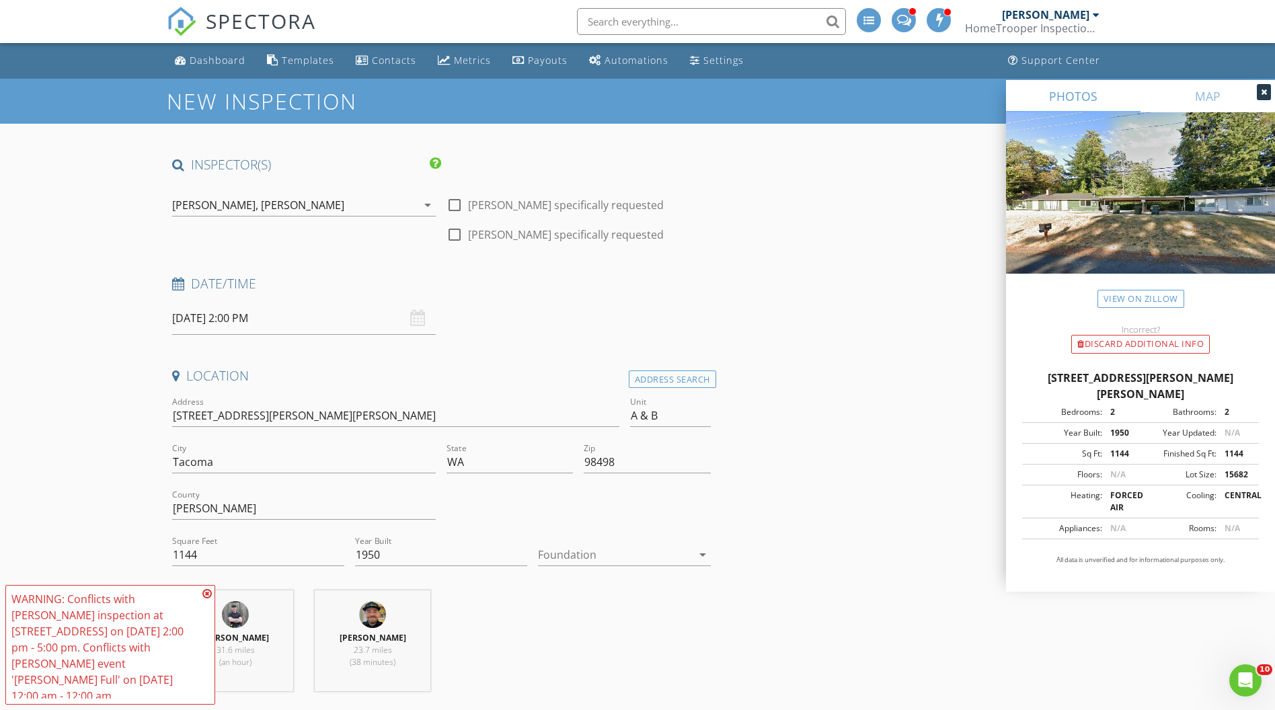
scroll to position [0, 0]
type textarea "800 sq feet"
click at [373, 199] on div "Bryan Zionskowski, Morgan Leiviska" at bounding box center [294, 205] width 245 height 22
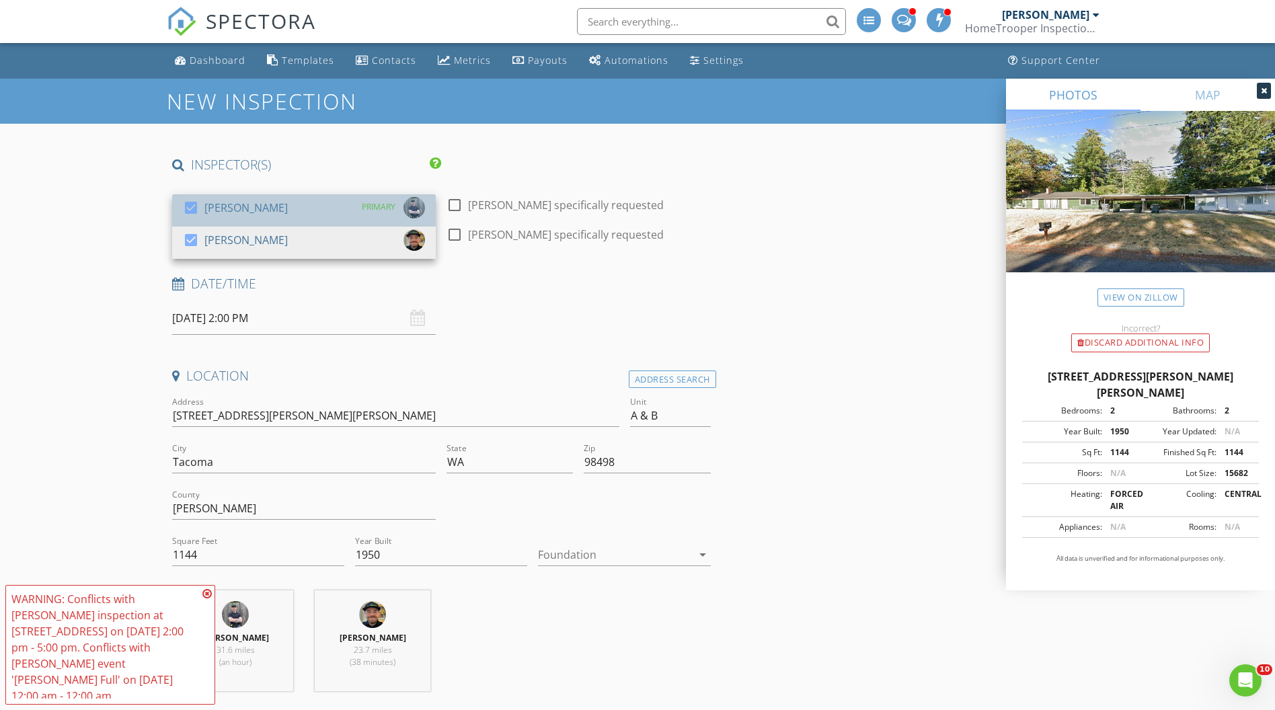
click at [301, 207] on div "check_box Bryan Zionskowski PRIMARY" at bounding box center [304, 210] width 242 height 27
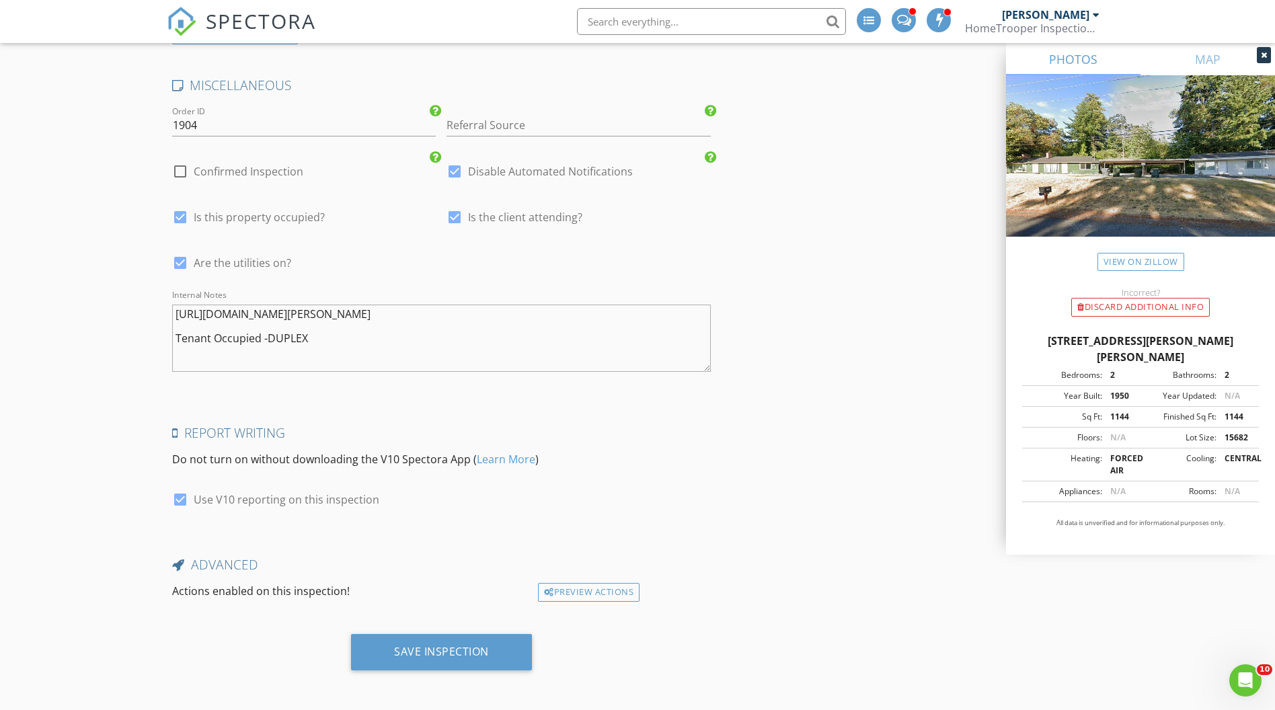
scroll to position [2807, 0]
click at [370, 635] on div "Save Inspection" at bounding box center [441, 653] width 181 height 36
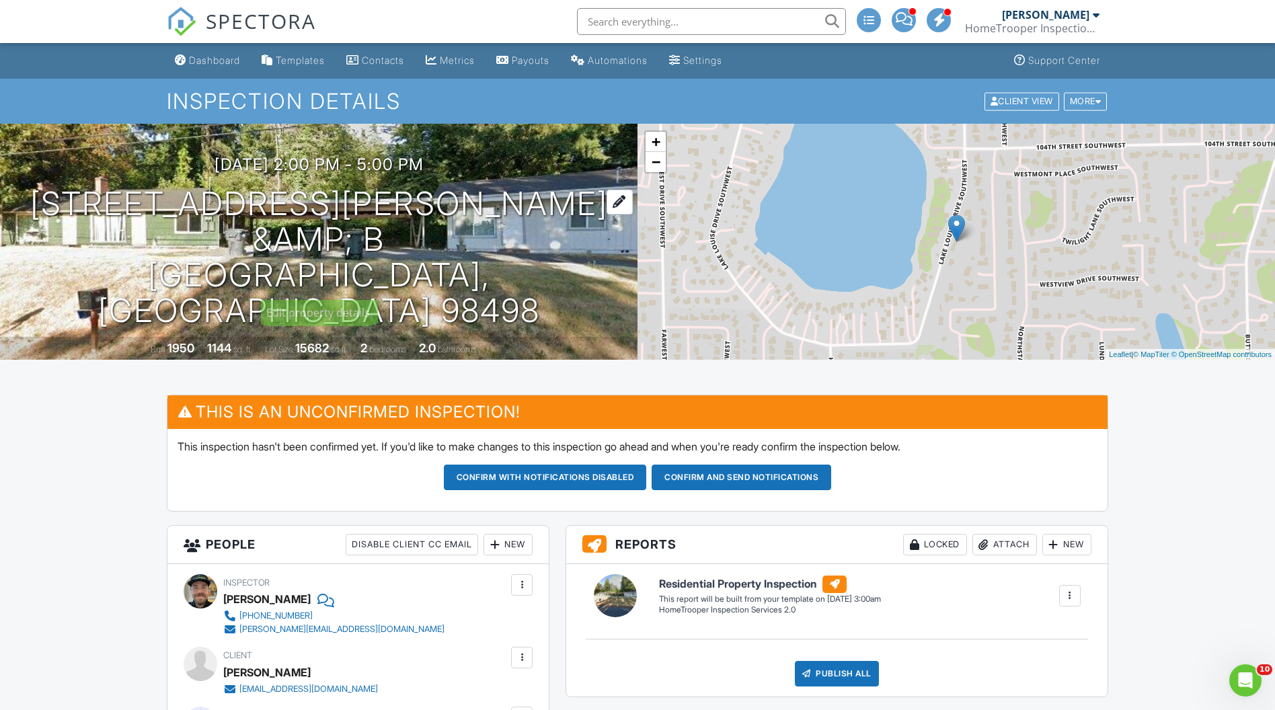
click at [531, 235] on h1 "217 Lake Louise Dr SW A &amp; B Tacoma, WA 98498" at bounding box center [319, 257] width 594 height 142
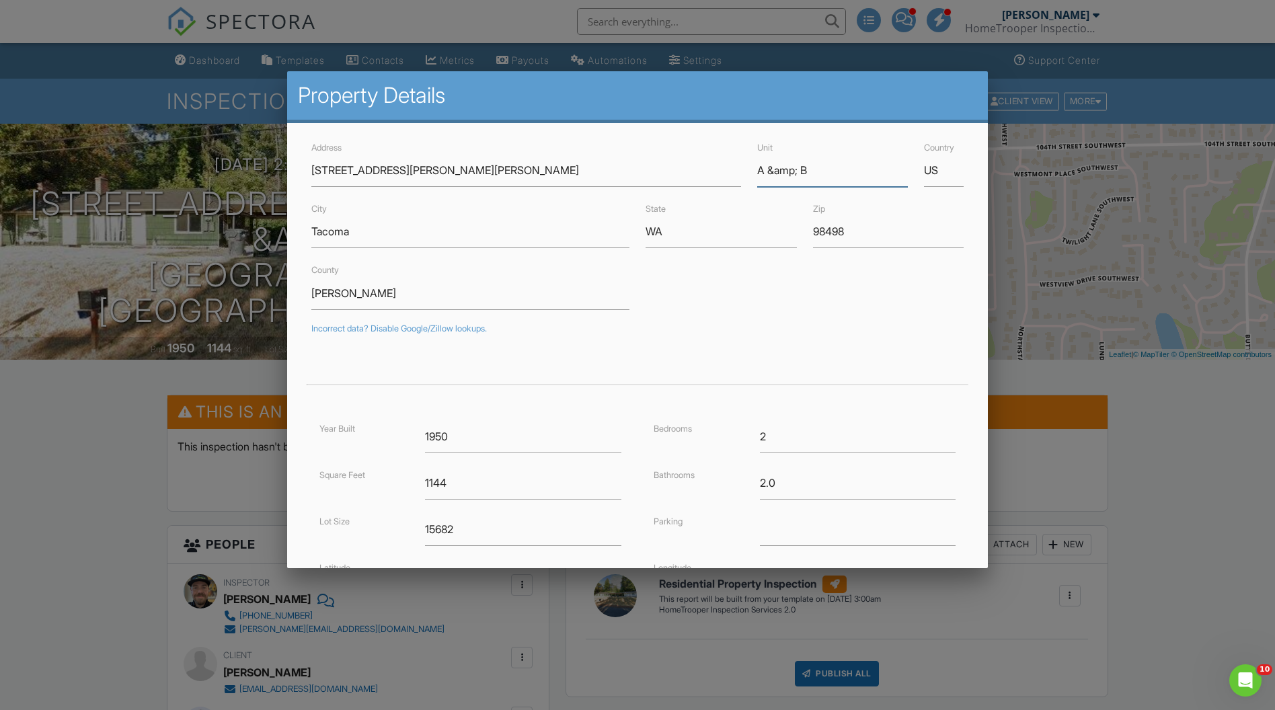
drag, startPoint x: 801, startPoint y: 167, endPoint x: 768, endPoint y: 169, distance: 33.7
click at [768, 169] on input "A &amp; B" at bounding box center [832, 170] width 151 height 33
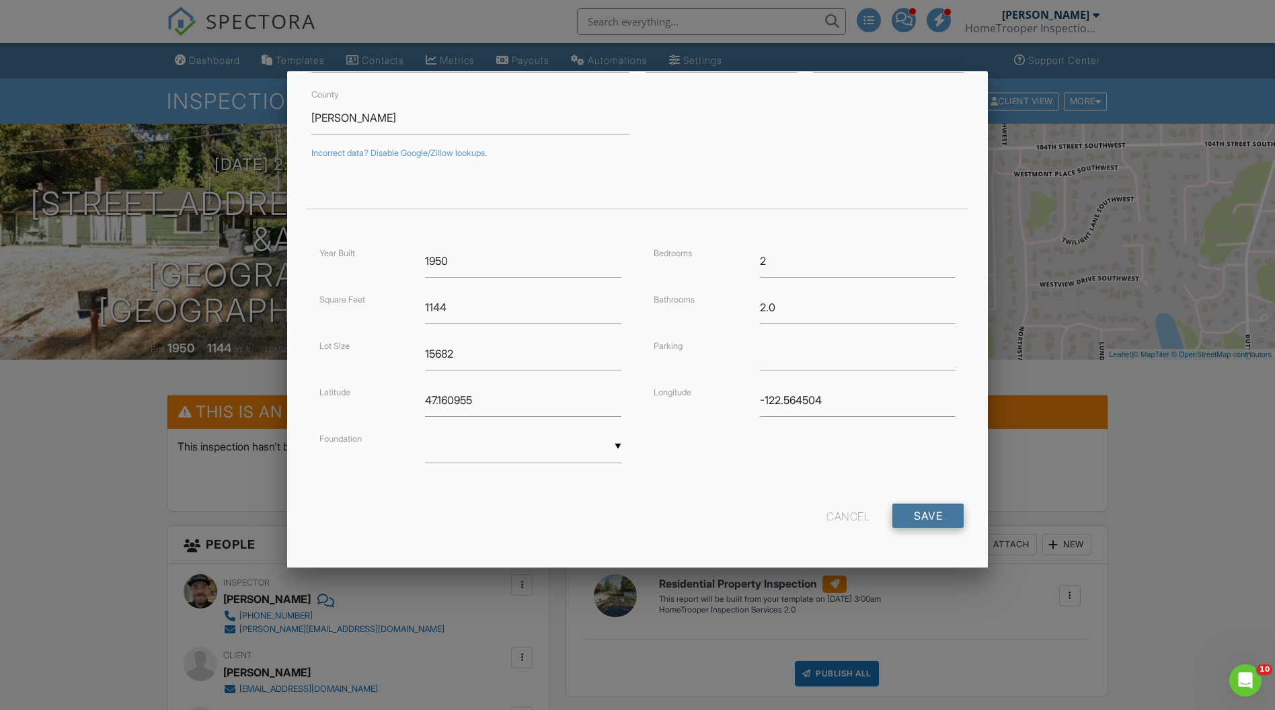
scroll to position [175, 0]
type input "A and B"
click at [934, 519] on input "Save" at bounding box center [927, 516] width 71 height 24
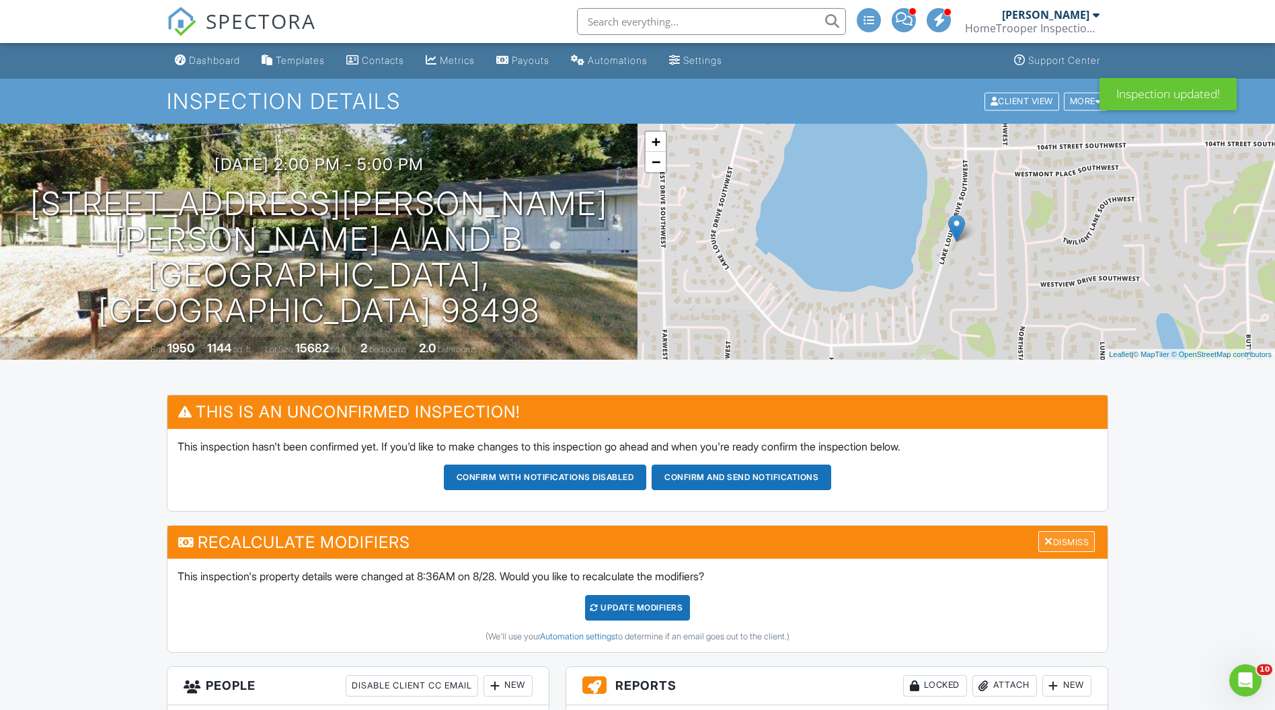
click at [1073, 539] on div "Dismiss" at bounding box center [1066, 541] width 56 height 21
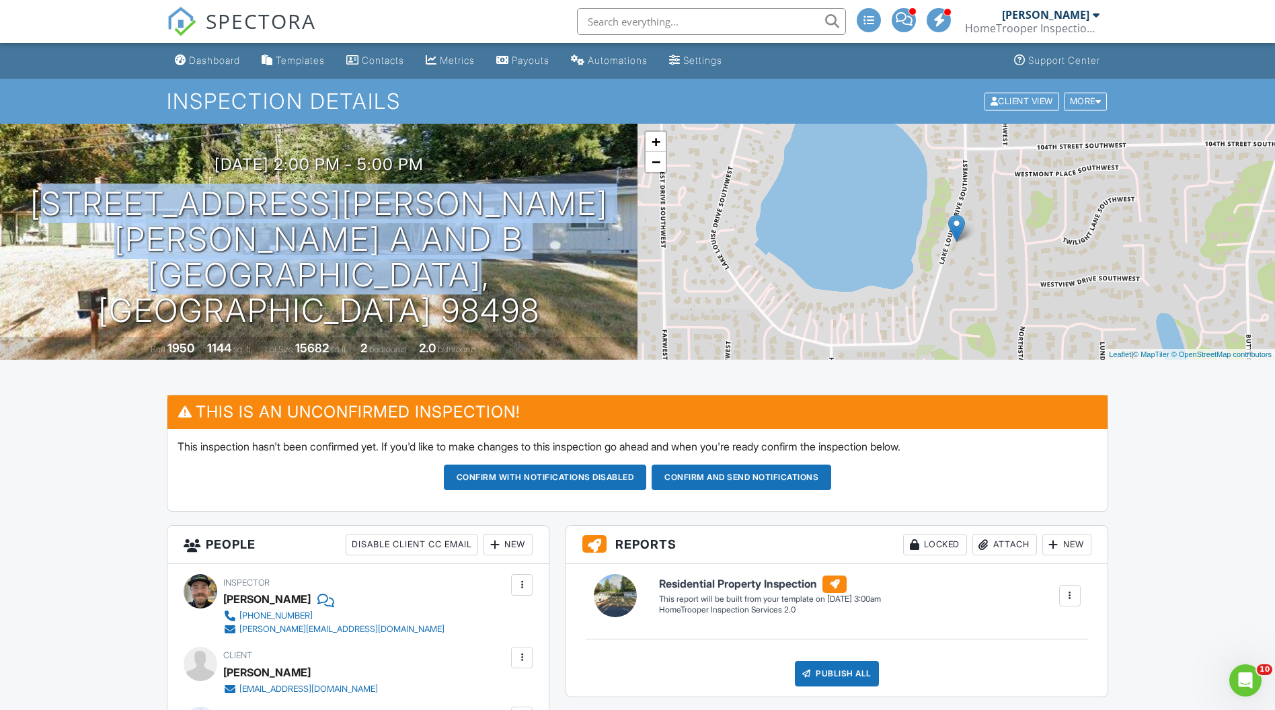
drag, startPoint x: 487, startPoint y: 284, endPoint x: 54, endPoint y: 245, distance: 435.4
click at [54, 245] on div "[DATE] 2:00 pm - 5:00 pm [STREET_ADDRESS][PERSON_NAME][PERSON_NAME] and B [GEOG…" at bounding box center [318, 241] width 637 height 173
copy h1 "[STREET_ADDRESS][PERSON_NAME][PERSON_NAME]"
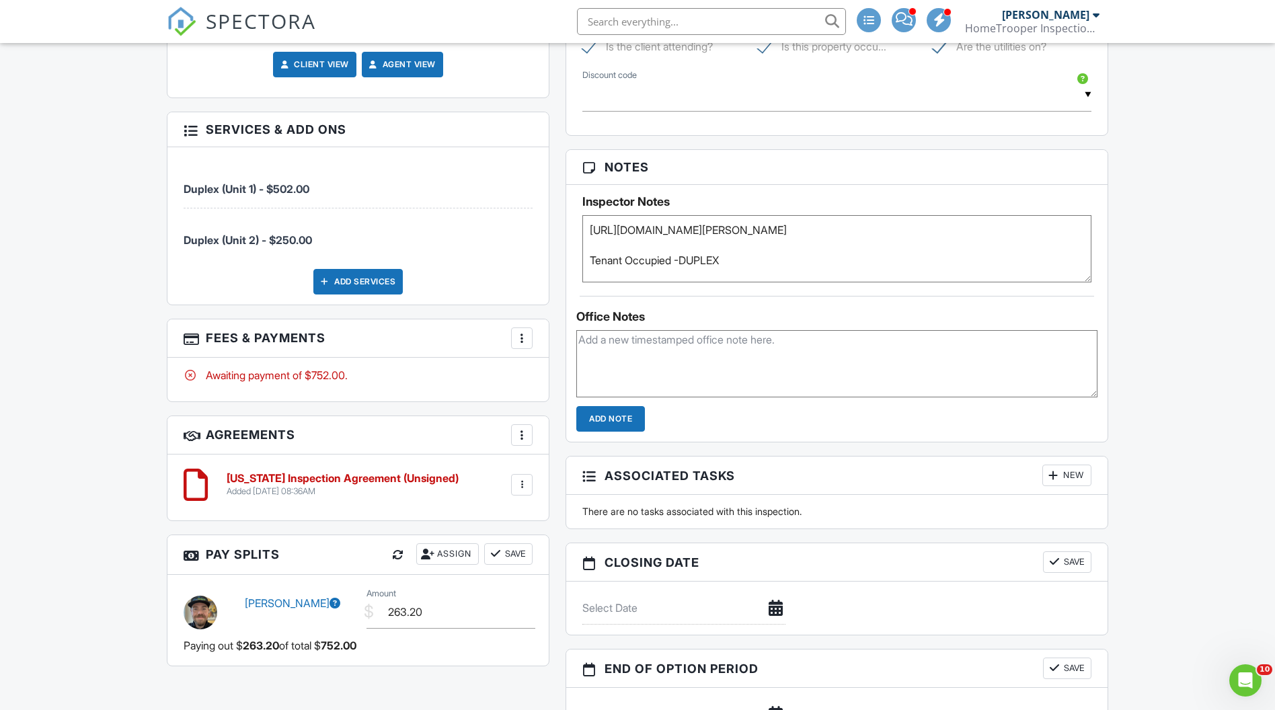
scroll to position [851, 0]
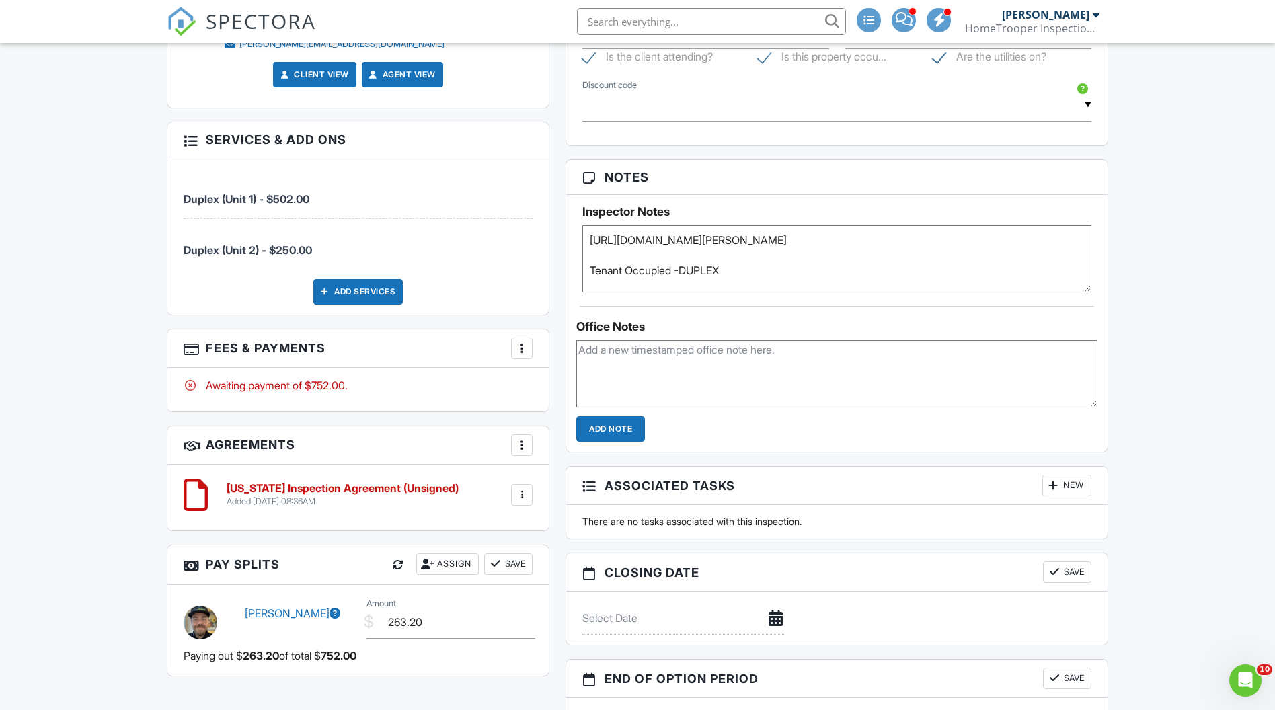
drag, startPoint x: 718, startPoint y: 265, endPoint x: 557, endPoint y: 227, distance: 165.1
click at [557, 227] on div "Reports Locked Attach New Residential Property Inspection HomeTrooper Inspectio…" at bounding box center [836, 220] width 559 height 1091
paste textarea "[DOMAIN_NAME][URL][PERSON_NAME]"
type textarea "https://www.redfin.com/WA/Lakewood/217-A-B-Lake-Louise-Dr-SW-98498/home/1966228…"
click at [1157, 391] on div "Dashboard Templates Contacts Metrics Payouts Automations Settings Support Cente…" at bounding box center [637, 113] width 1275 height 1842
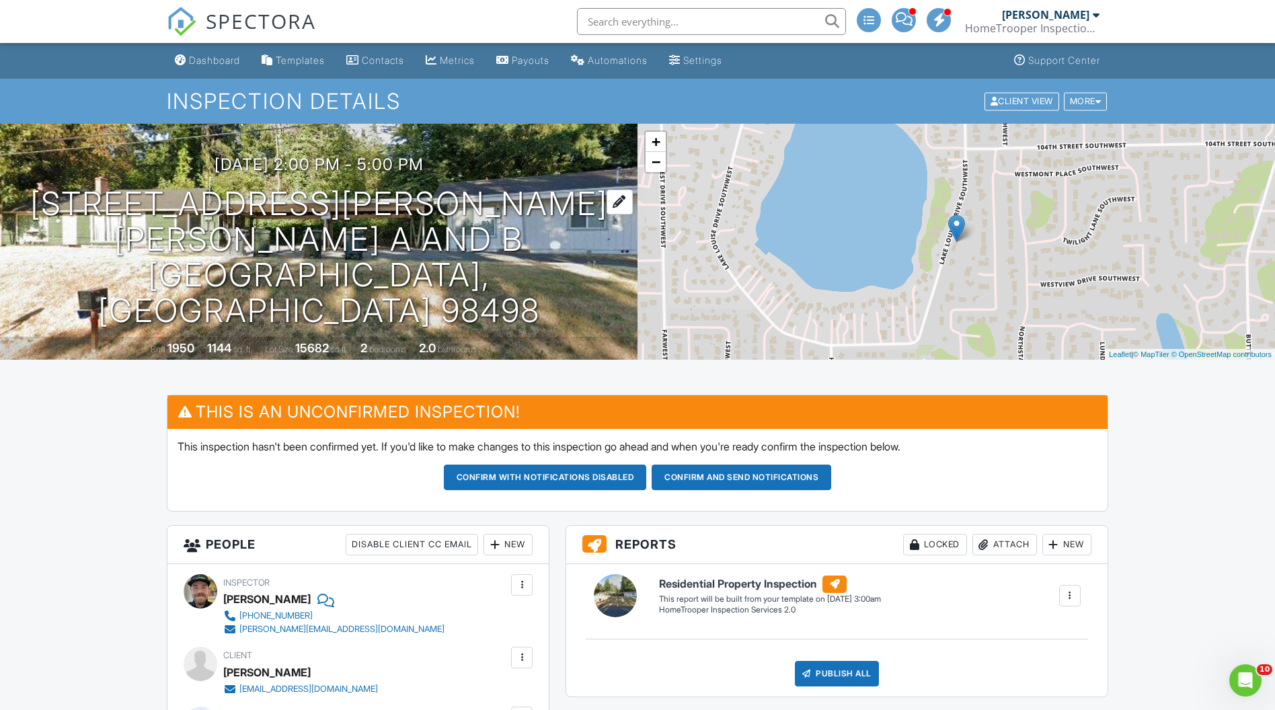
scroll to position [0, 0]
click at [328, 187] on div "08/29/2025 2:00 pm - 5:00 pm 217 Lake Louise Dr SW A and B Tacoma, WA 98498 Bui…" at bounding box center [318, 242] width 637 height 236
click at [329, 173] on h3 "08/29/2025 2:00 pm - 5:00 pm" at bounding box center [318, 164] width 209 height 18
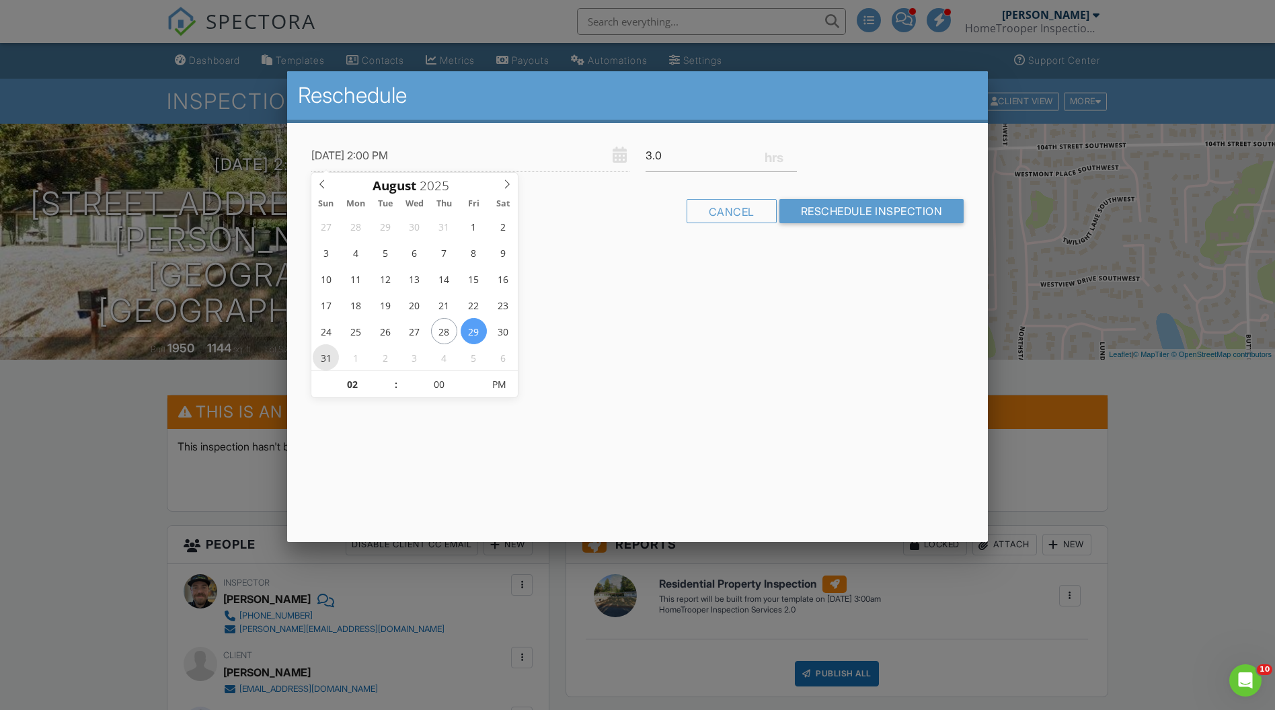
type input "[DATE] 2:00 PM"
click at [748, 342] on div "Reschedule 08/31/2025 2:00 PM 3.0 Warning: this date/time is in the past. Cance…" at bounding box center [637, 306] width 701 height 471
click at [932, 210] on input "Reschedule Inspection" at bounding box center [871, 211] width 185 height 24
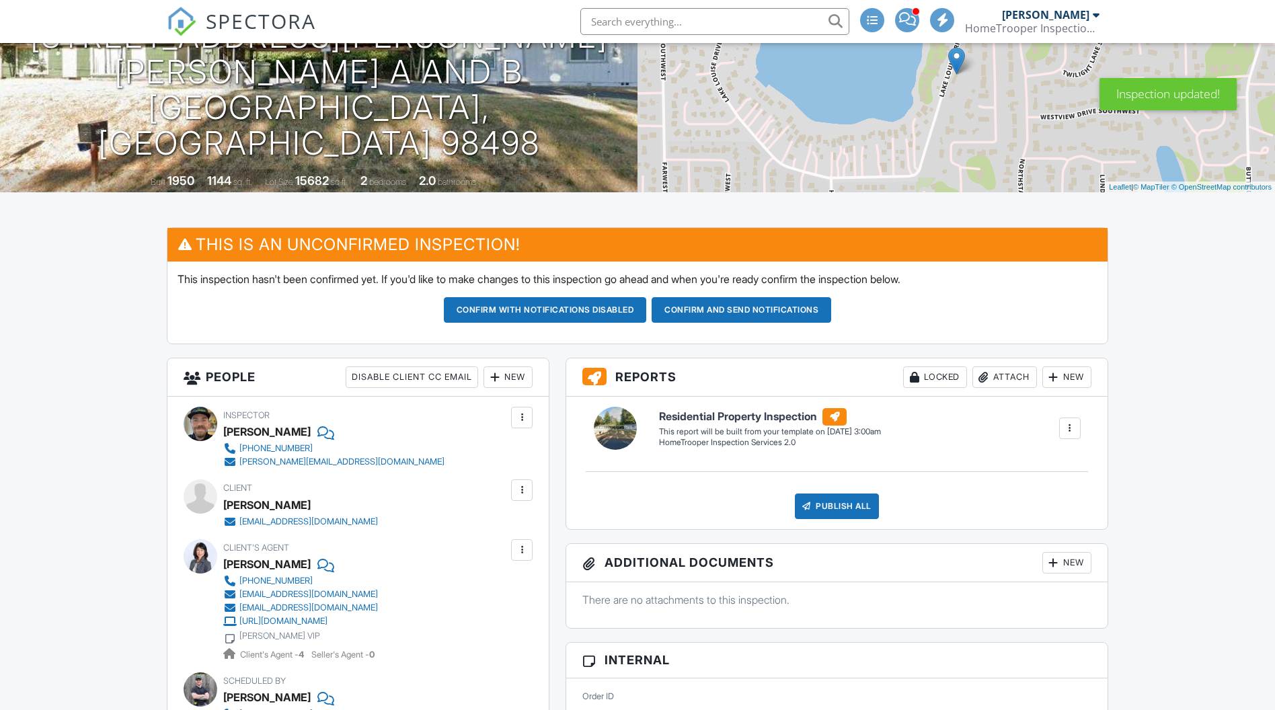
scroll to position [178, 0]
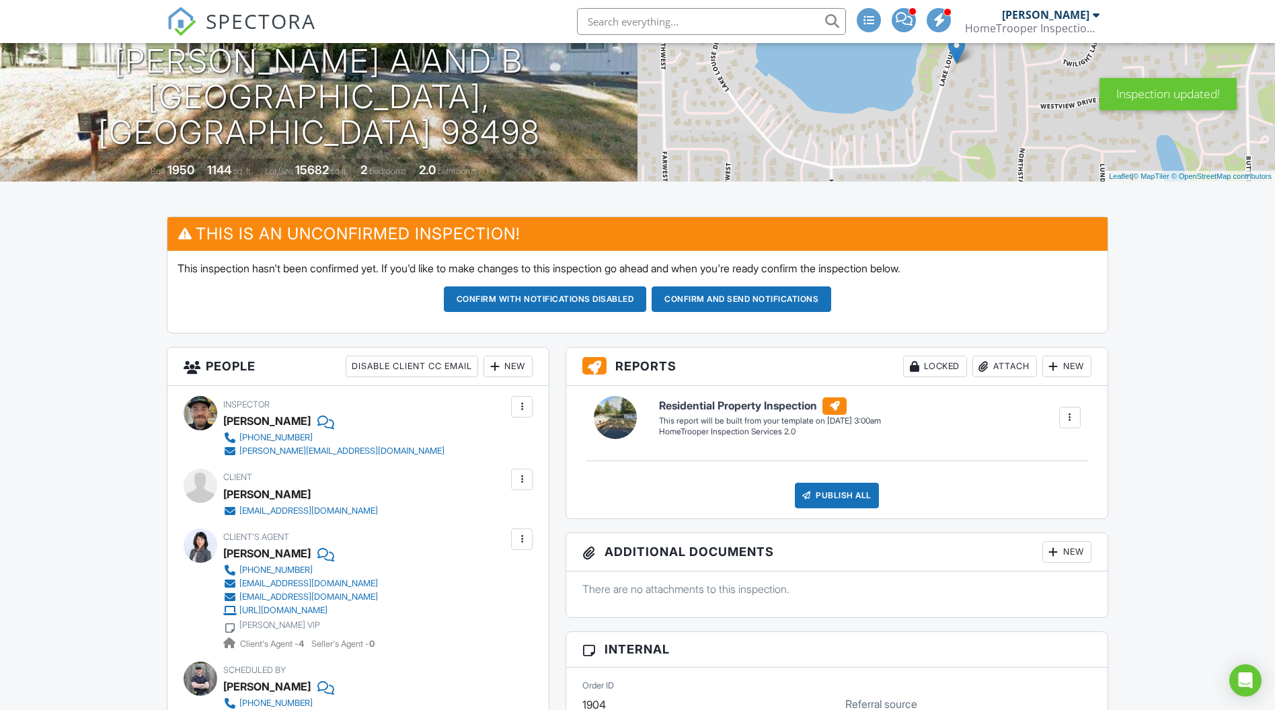
click at [522, 478] on div at bounding box center [521, 479] width 13 height 13
click at [488, 514] on li "Edit" at bounding box center [490, 521] width 69 height 34
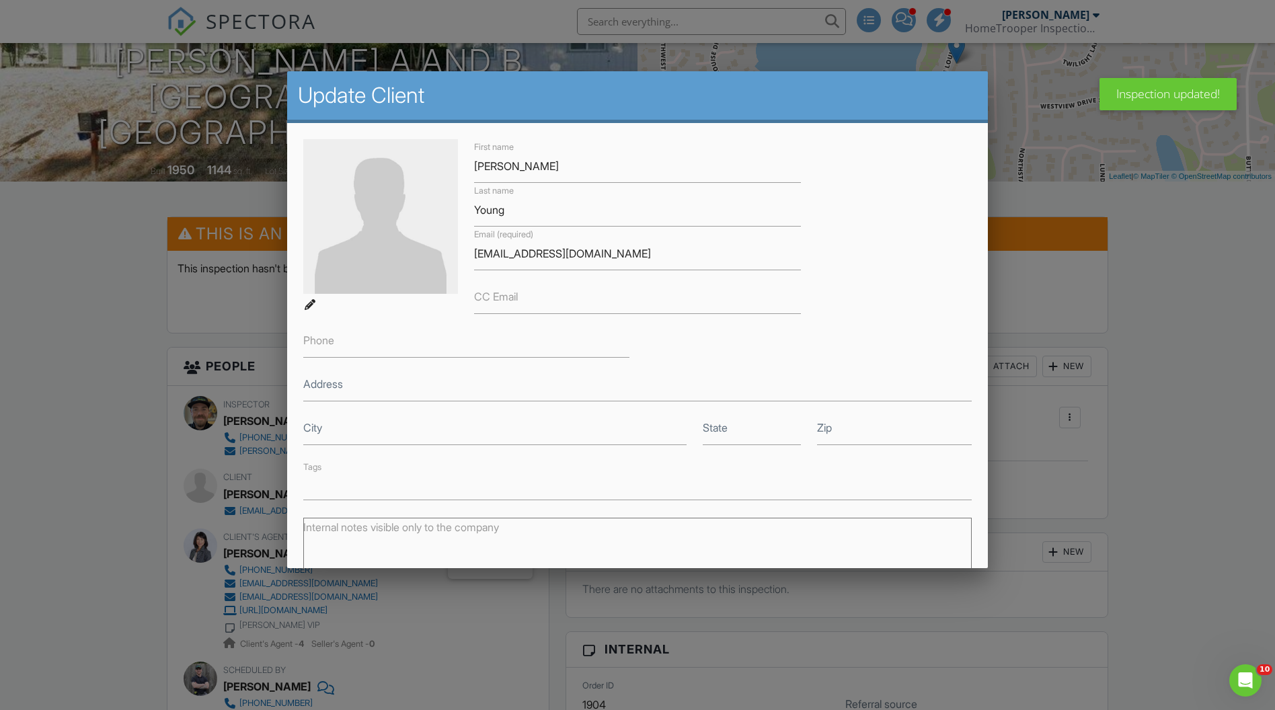
click at [516, 301] on label "CC Email" at bounding box center [496, 296] width 44 height 15
click at [516, 301] on input "CC Email" at bounding box center [637, 297] width 326 height 33
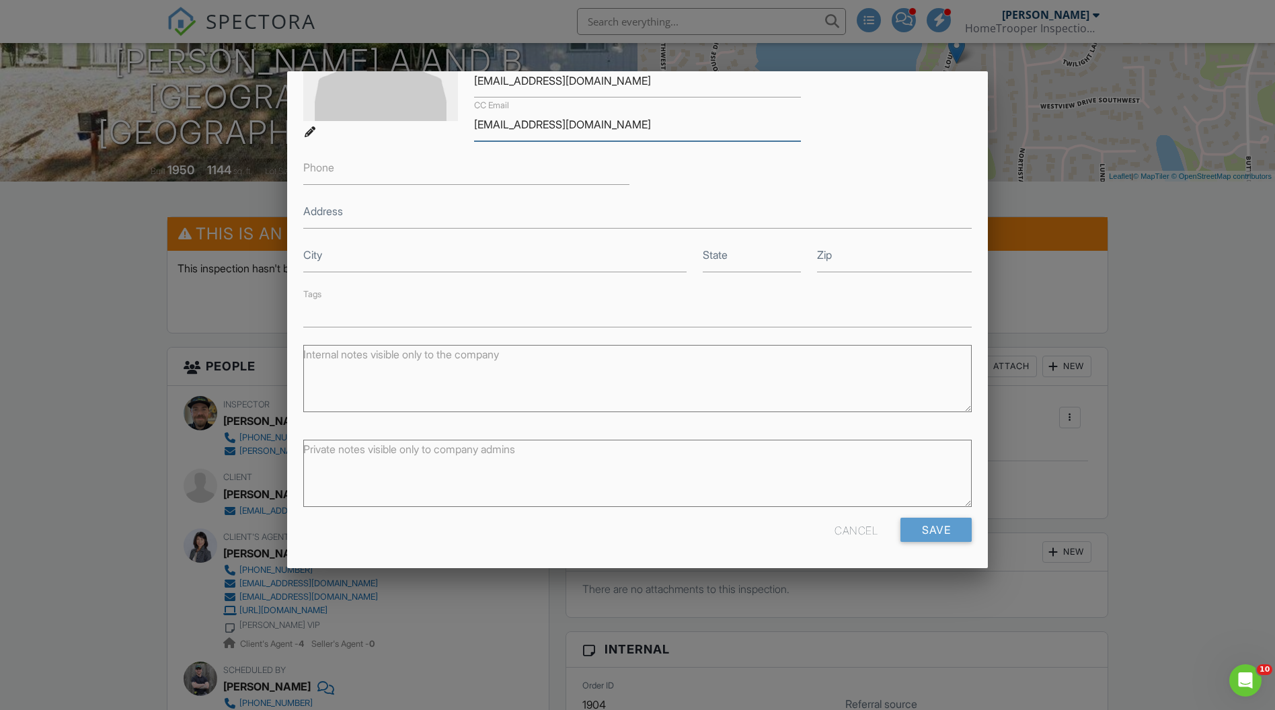
scroll to position [173, 0]
type input "[EMAIL_ADDRESS][DOMAIN_NAME]"
click at [937, 531] on input "Save" at bounding box center [935, 530] width 71 height 24
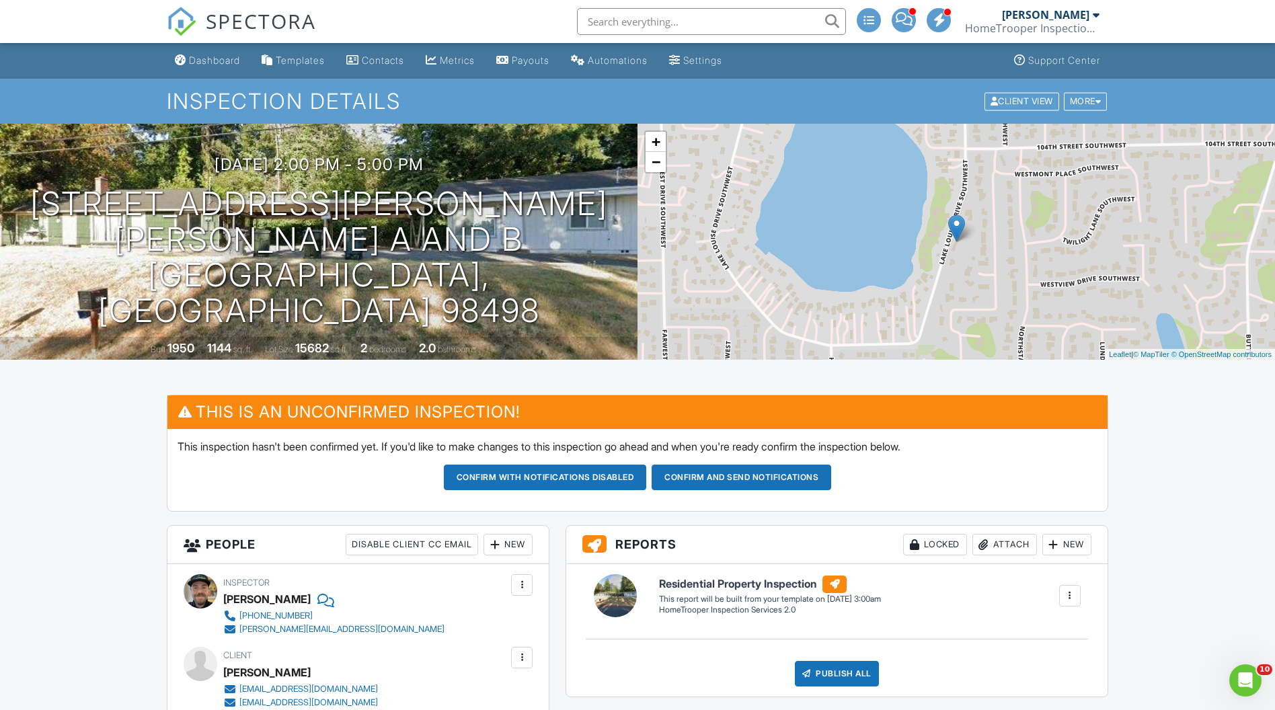
click at [647, 484] on button "Confirm and send notifications" at bounding box center [545, 478] width 203 height 26
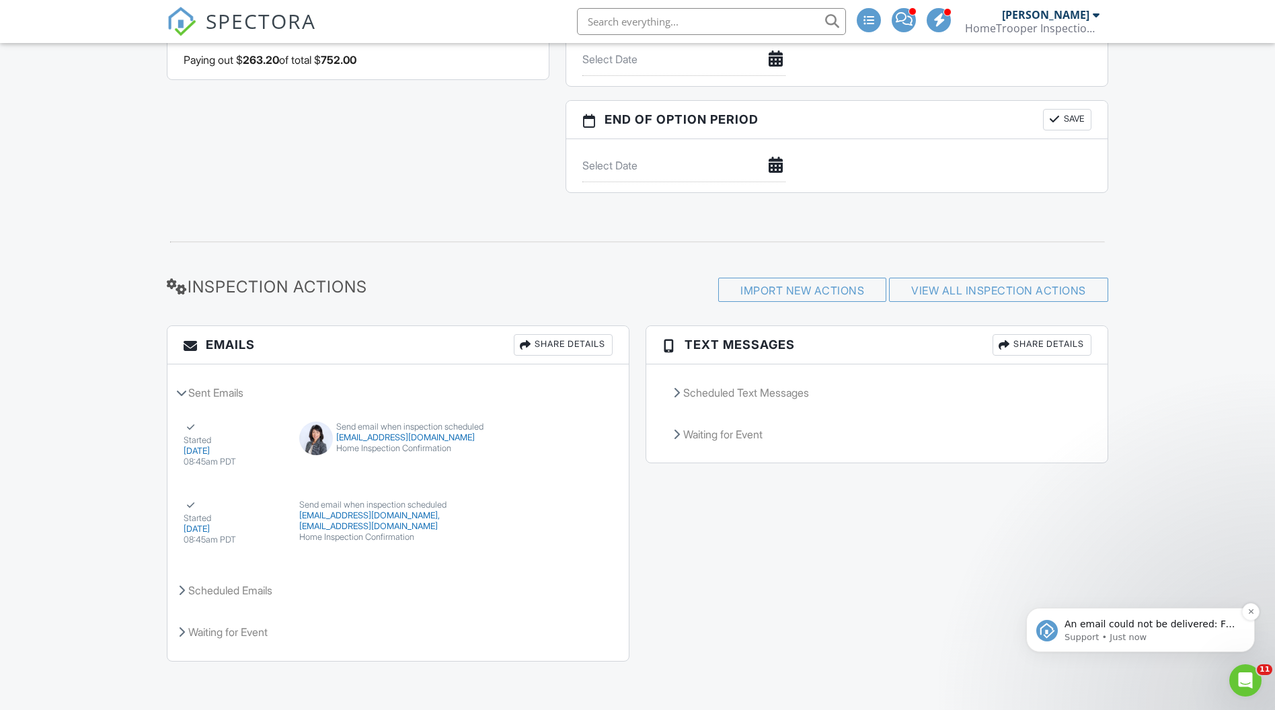
click at [1179, 631] on p "Support • Just now" at bounding box center [1150, 637] width 173 height 12
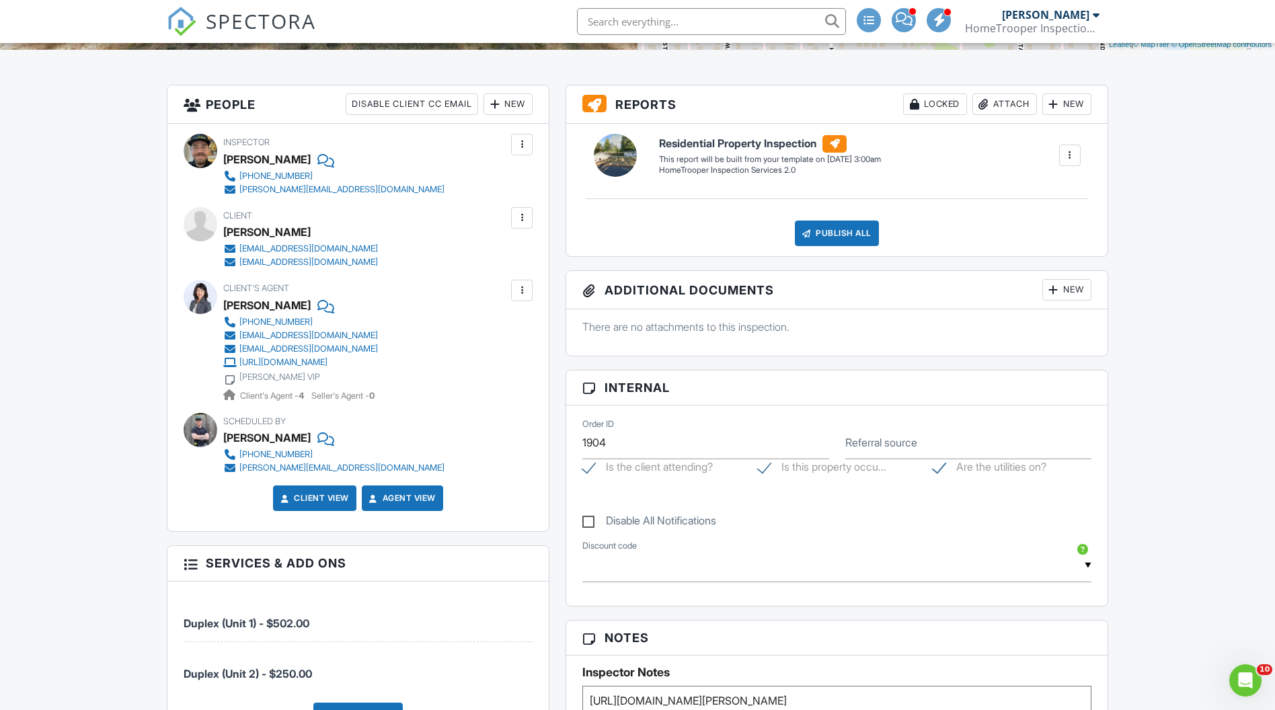
scroll to position [307, 0]
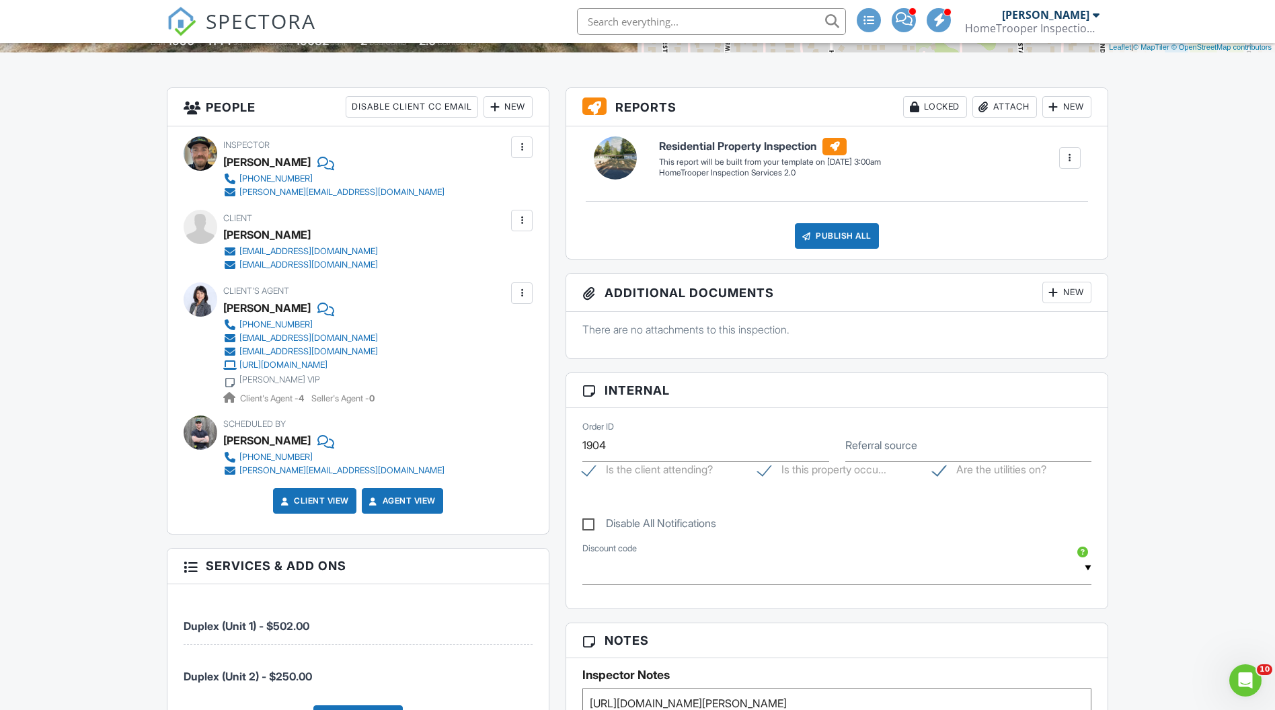
click at [524, 222] on div at bounding box center [521, 220] width 13 height 13
click at [491, 263] on li "Edit" at bounding box center [490, 262] width 69 height 34
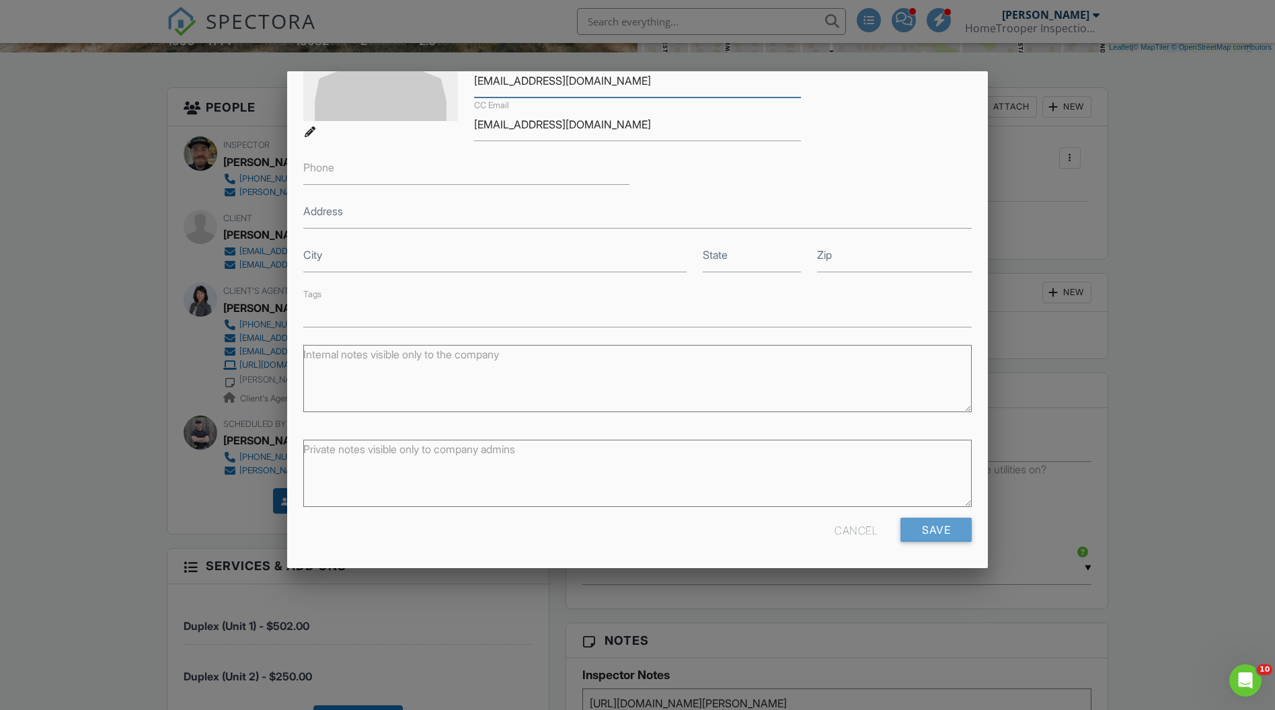
scroll to position [173, 0]
type input "[EMAIL_ADDRESS][DOMAIN_NAME]"
click at [924, 529] on input "Save" at bounding box center [935, 530] width 71 height 24
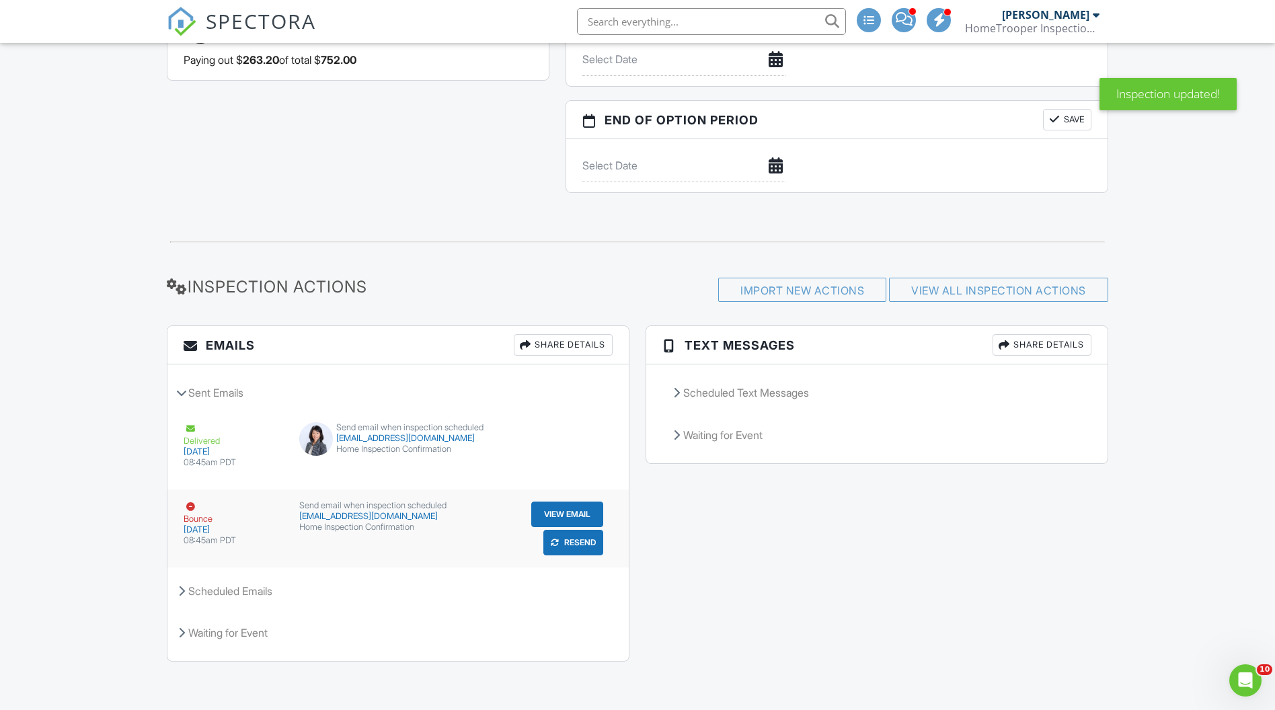
scroll to position [1475, 0]
click at [574, 541] on button "Resend" at bounding box center [573, 543] width 60 height 26
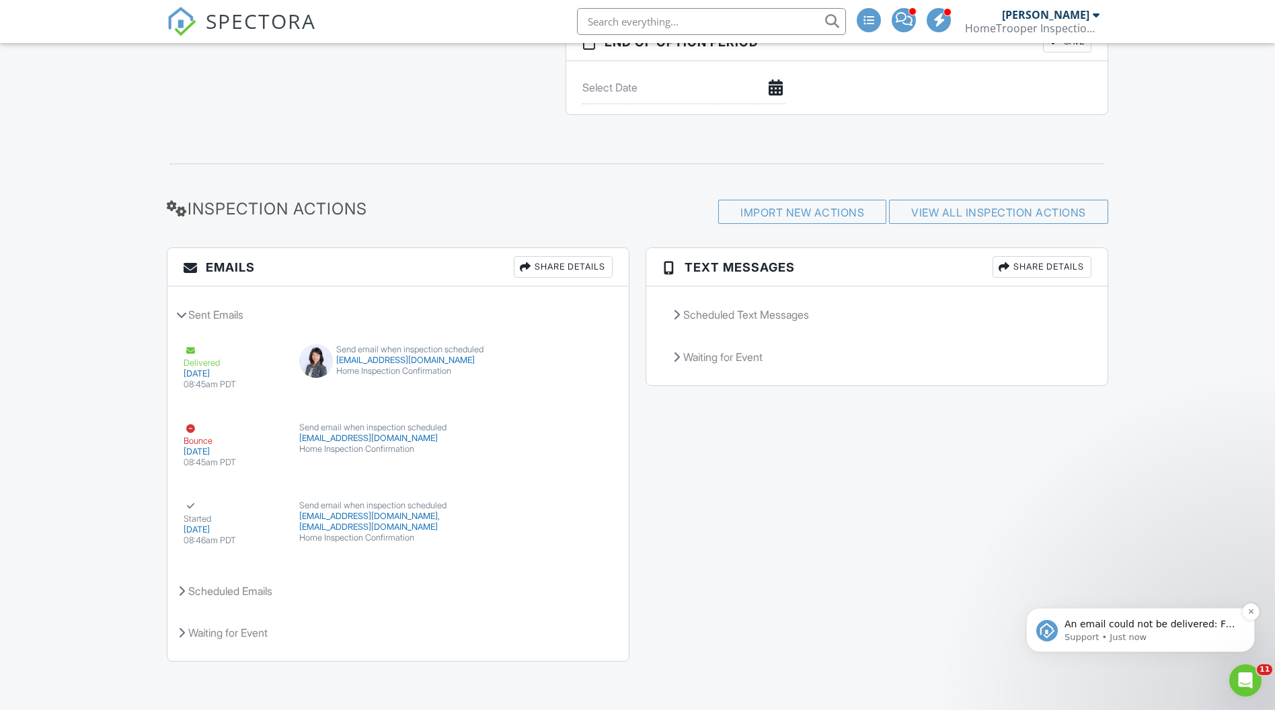
click at [1088, 631] on p "Support • Just now" at bounding box center [1150, 637] width 173 height 12
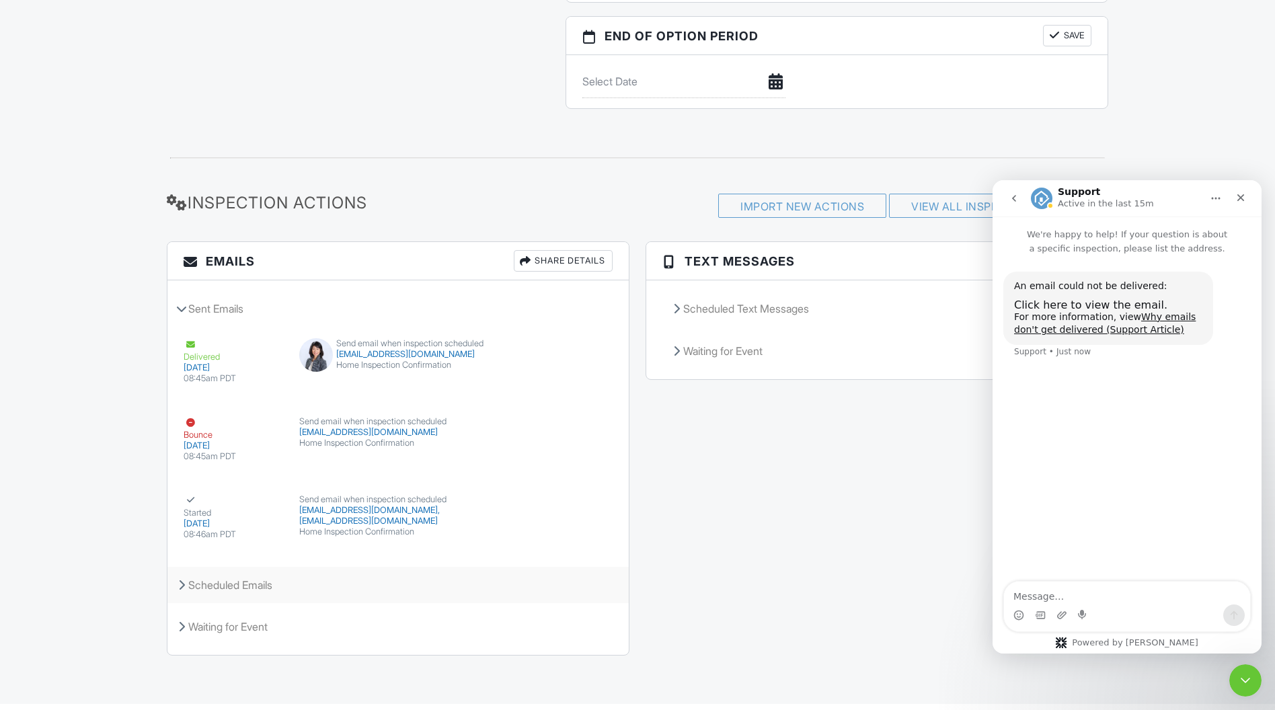
click at [567, 582] on div "Scheduled Emails" at bounding box center [397, 585] width 461 height 36
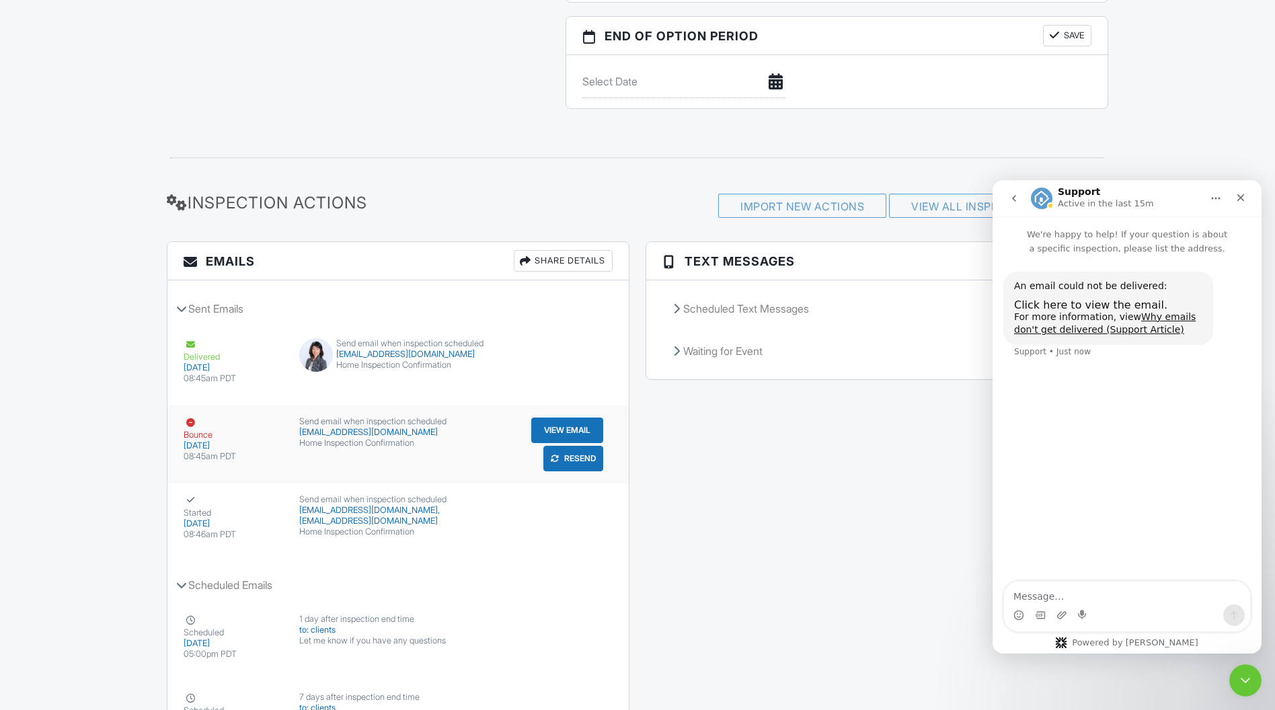
click at [487, 444] on div "Home Inspection Confirmation" at bounding box center [398, 443] width 198 height 11
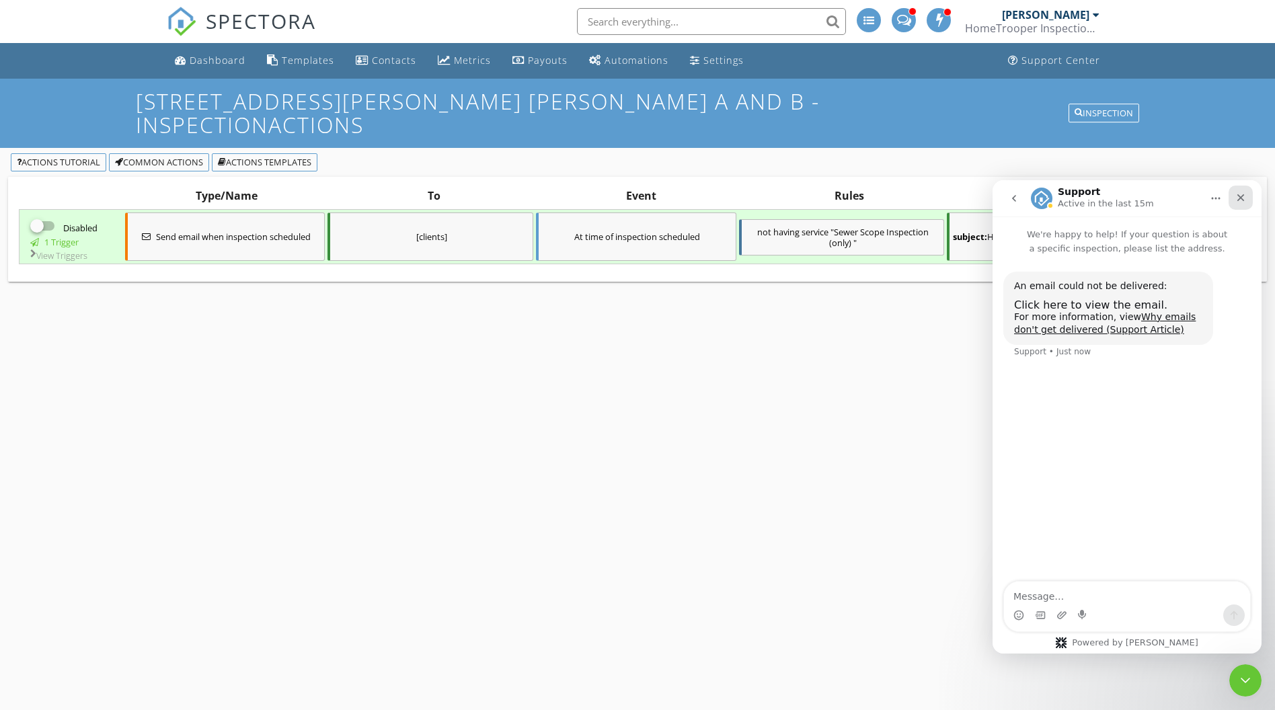
click at [1247, 202] on div "Close" at bounding box center [1240, 198] width 24 height 24
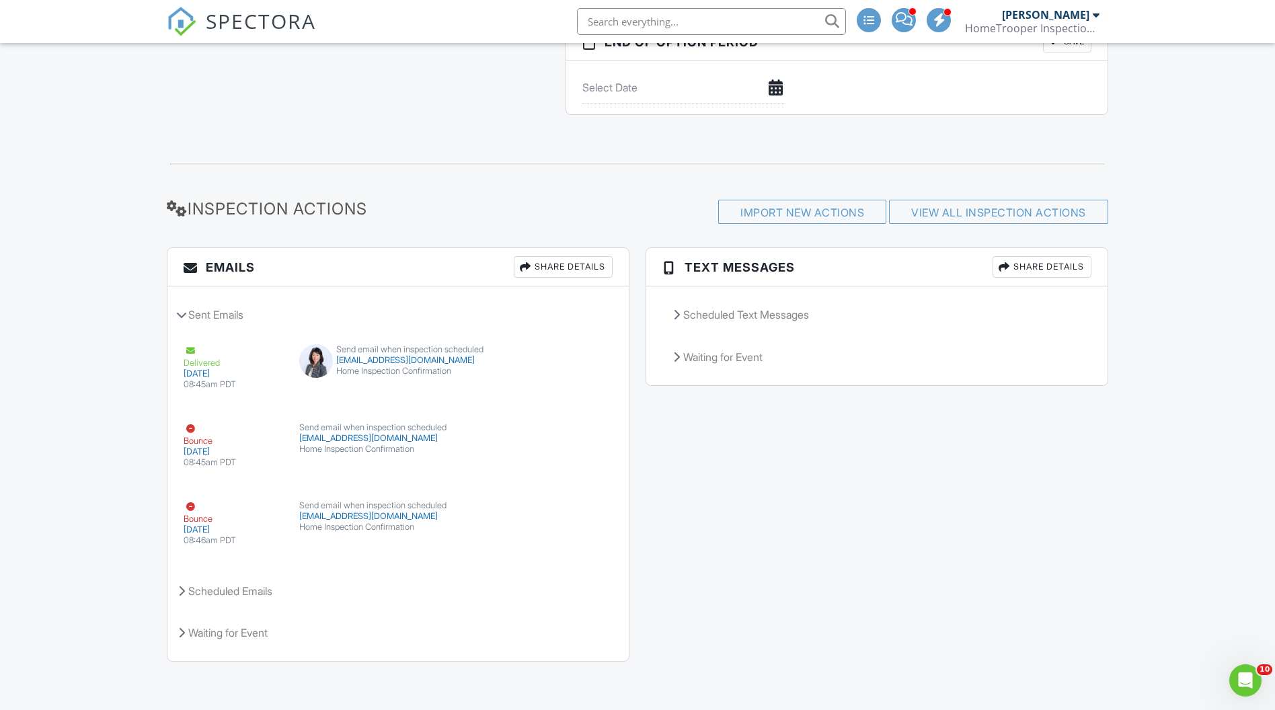
scroll to position [1555, 0]
click at [438, 444] on div "Home Inspection Confirmation" at bounding box center [398, 449] width 198 height 11
click at [547, 426] on button "View Email" at bounding box center [567, 437] width 72 height 26
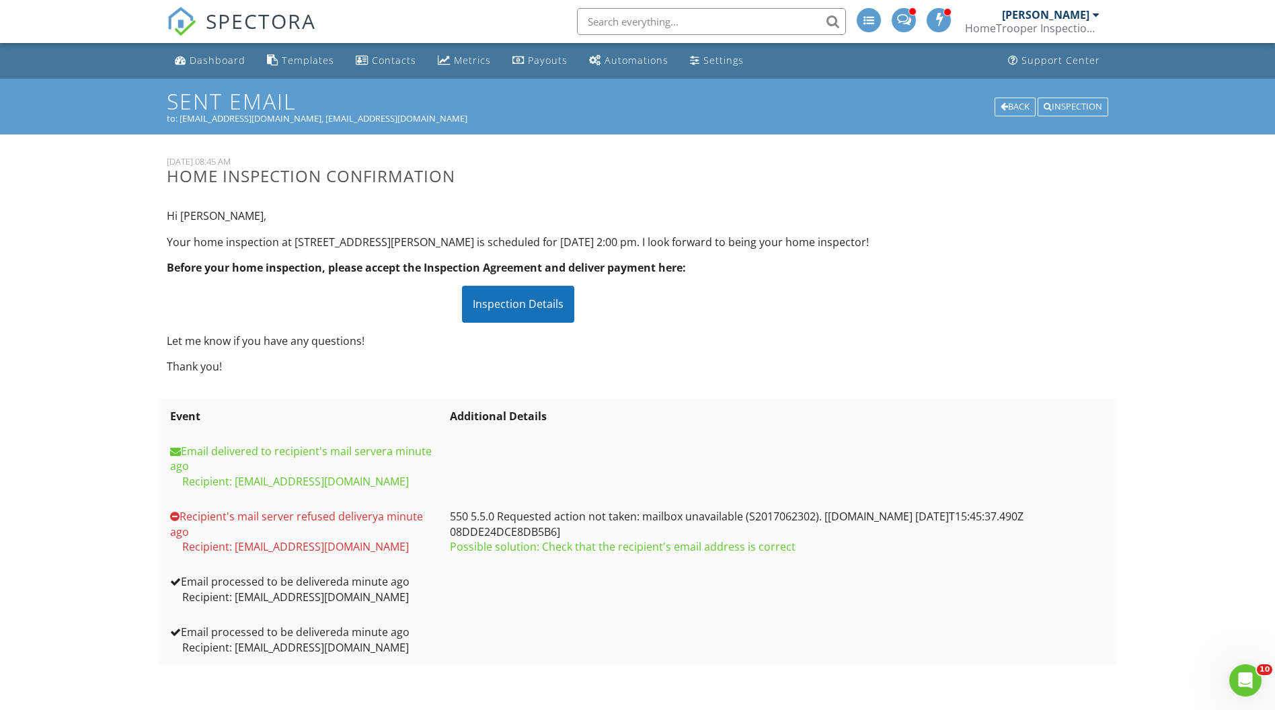
scroll to position [20, 0]
